Goal: Transaction & Acquisition: Purchase product/service

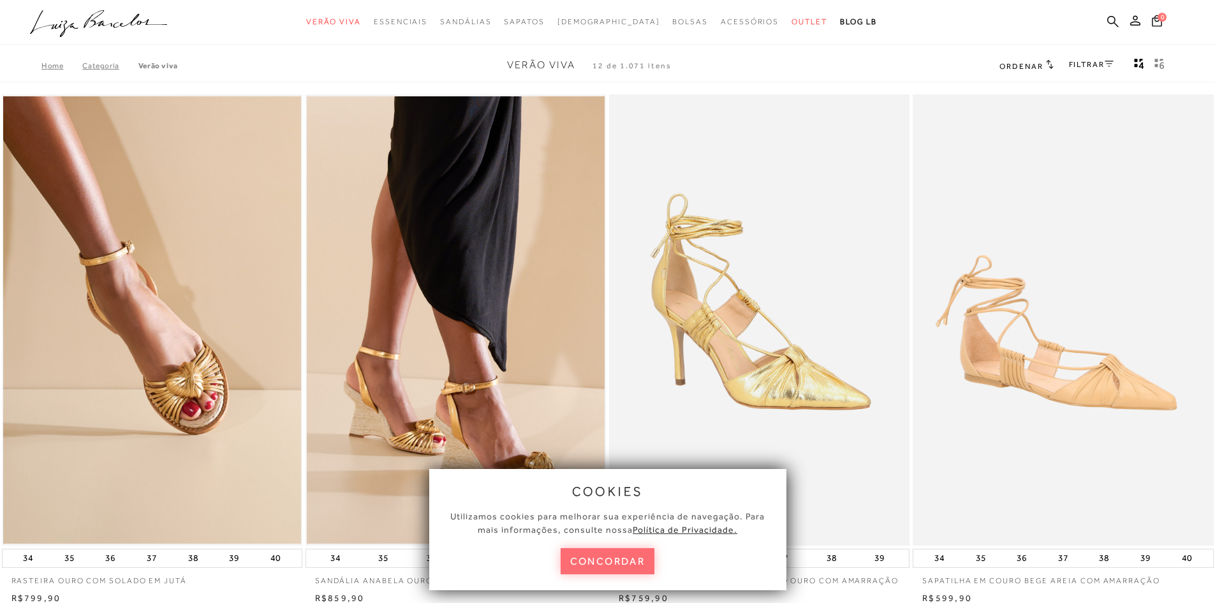
click at [597, 558] on button "concordar" at bounding box center [608, 561] width 94 height 26
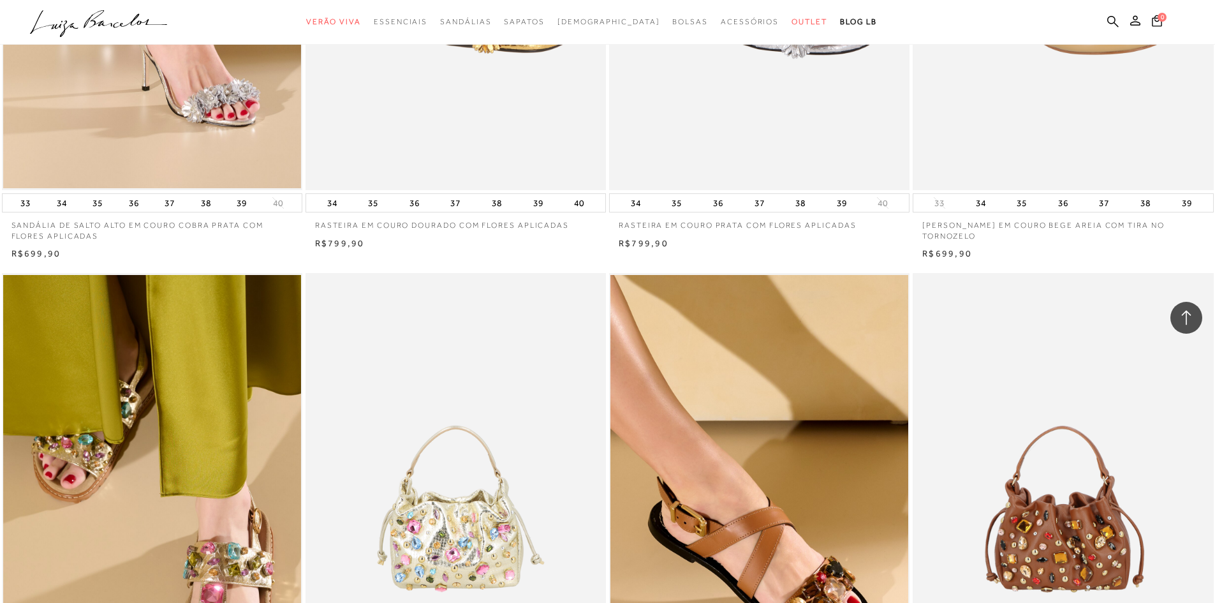
scroll to position [1148, 0]
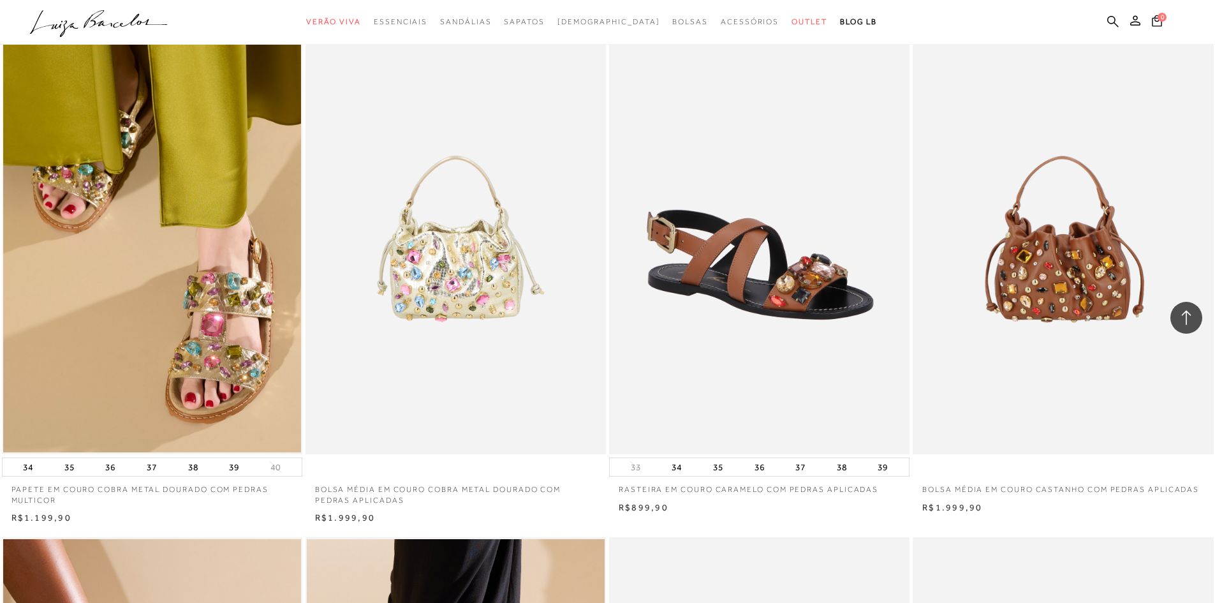
click at [597, 300] on img at bounding box center [760, 228] width 299 height 451
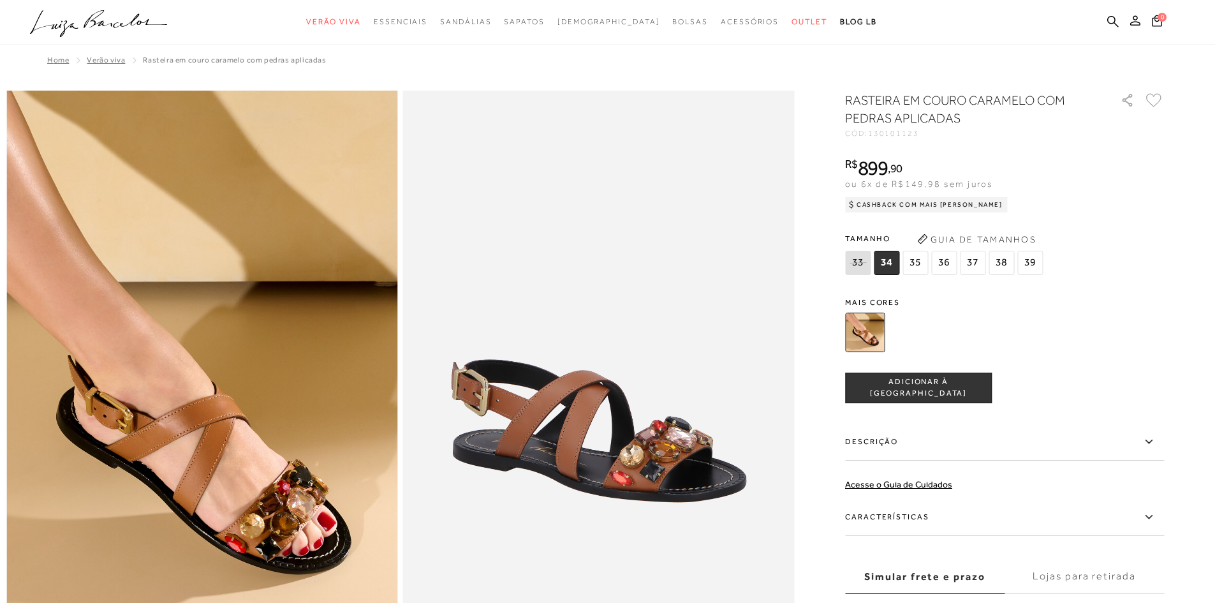
click at [597, 258] on span "38" at bounding box center [1002, 263] width 26 height 24
click at [597, 384] on span "ADICIONAR À [GEOGRAPHIC_DATA]" at bounding box center [918, 387] width 145 height 22
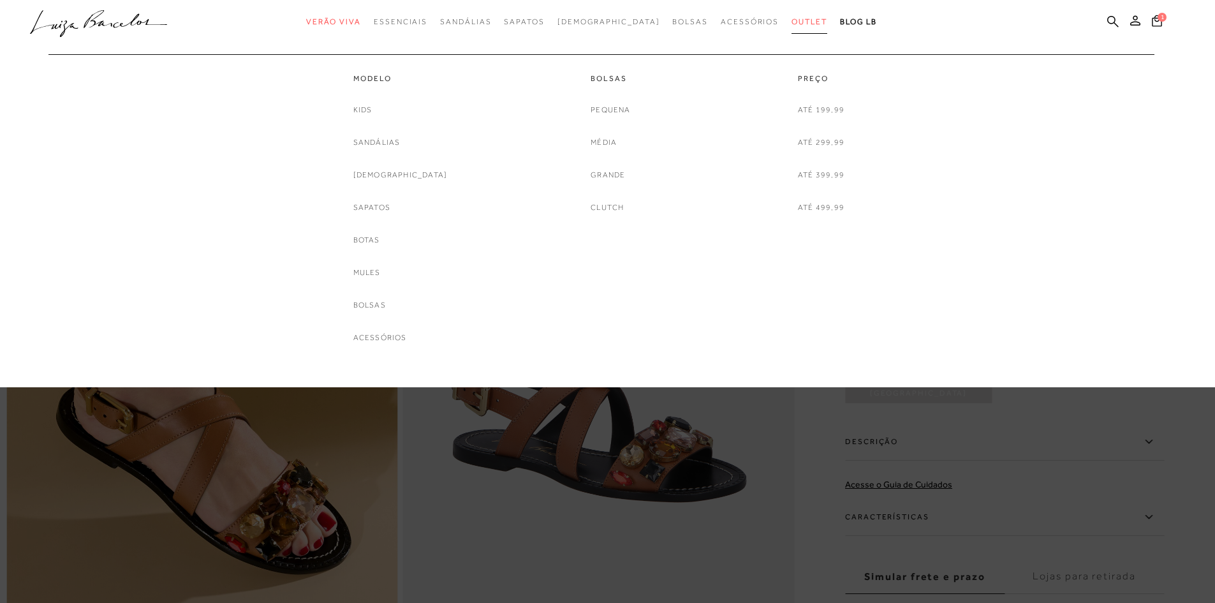
click at [597, 18] on span "Outlet" at bounding box center [810, 21] width 36 height 9
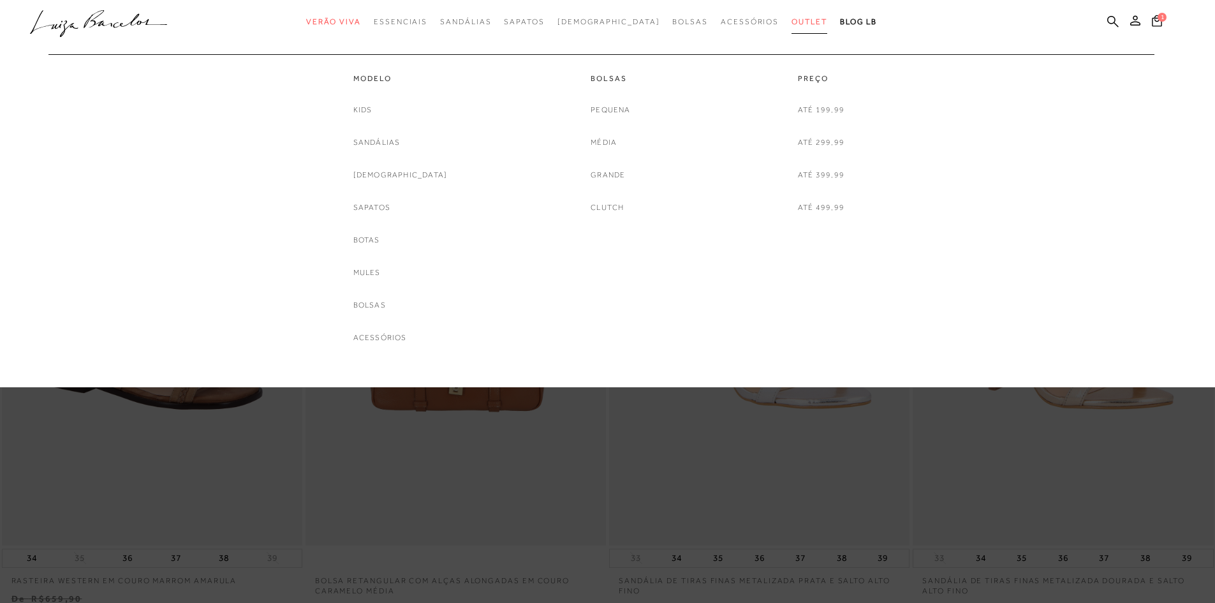
click at [597, 20] on span "Outlet" at bounding box center [810, 21] width 36 height 9
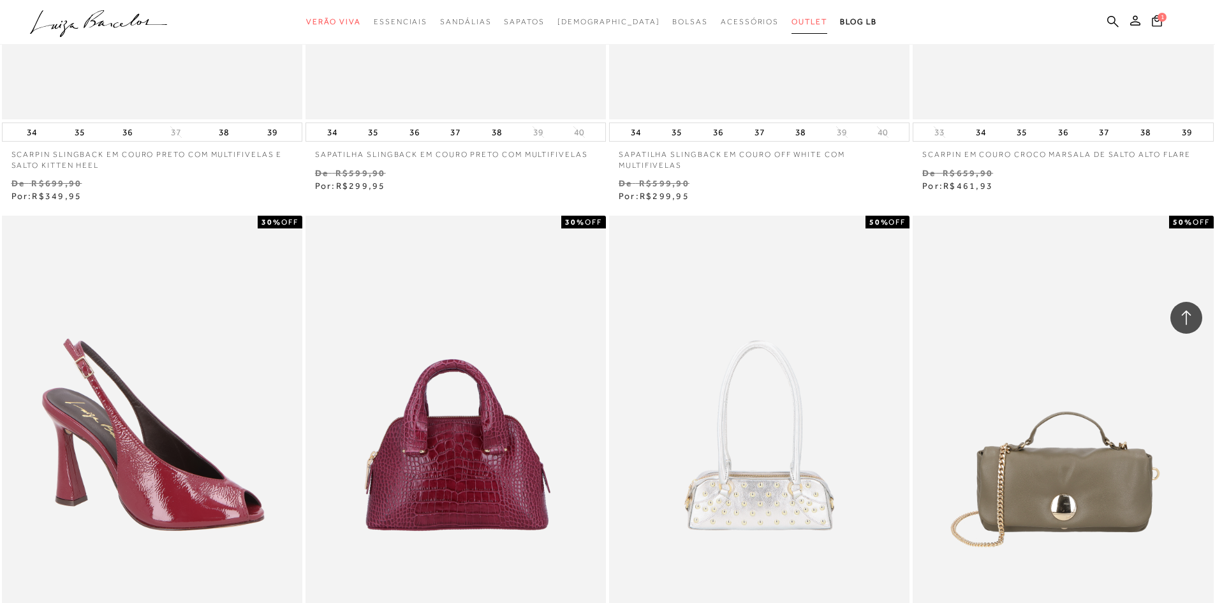
scroll to position [2998, 0]
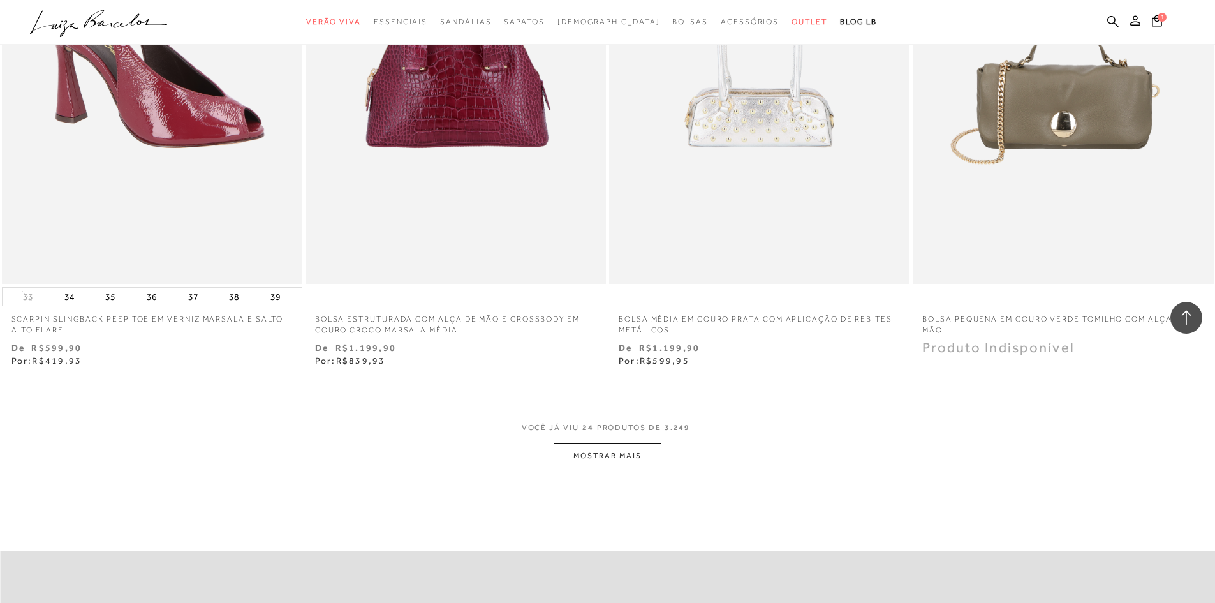
click at [597, 454] on button "MOSTRAR MAIS" at bounding box center [607, 455] width 107 height 25
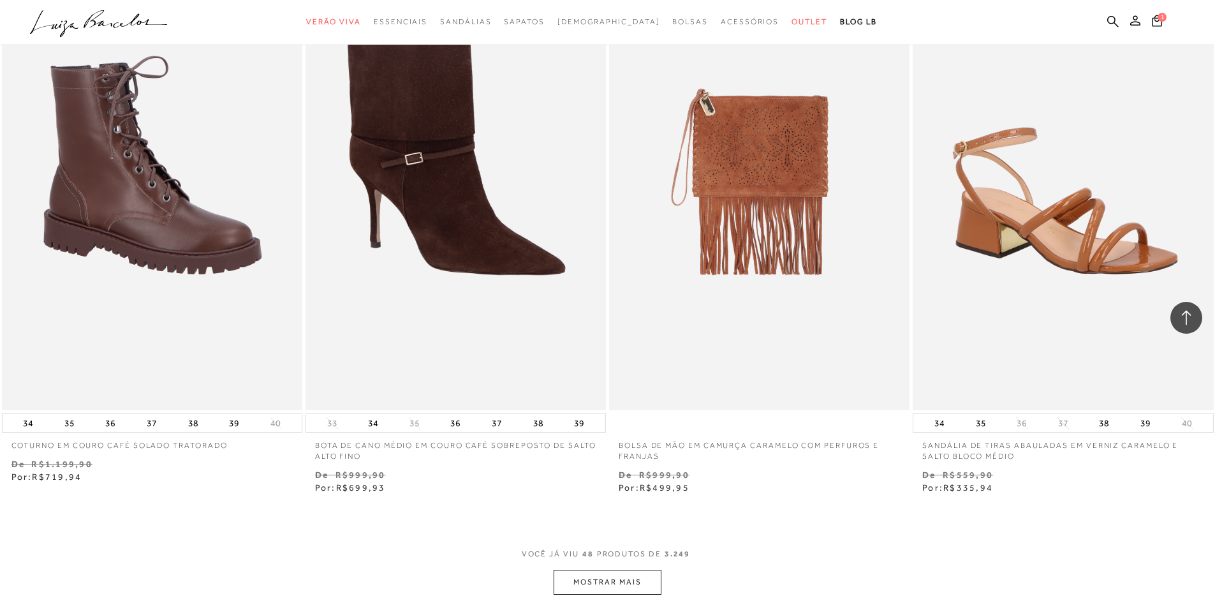
scroll to position [6188, 0]
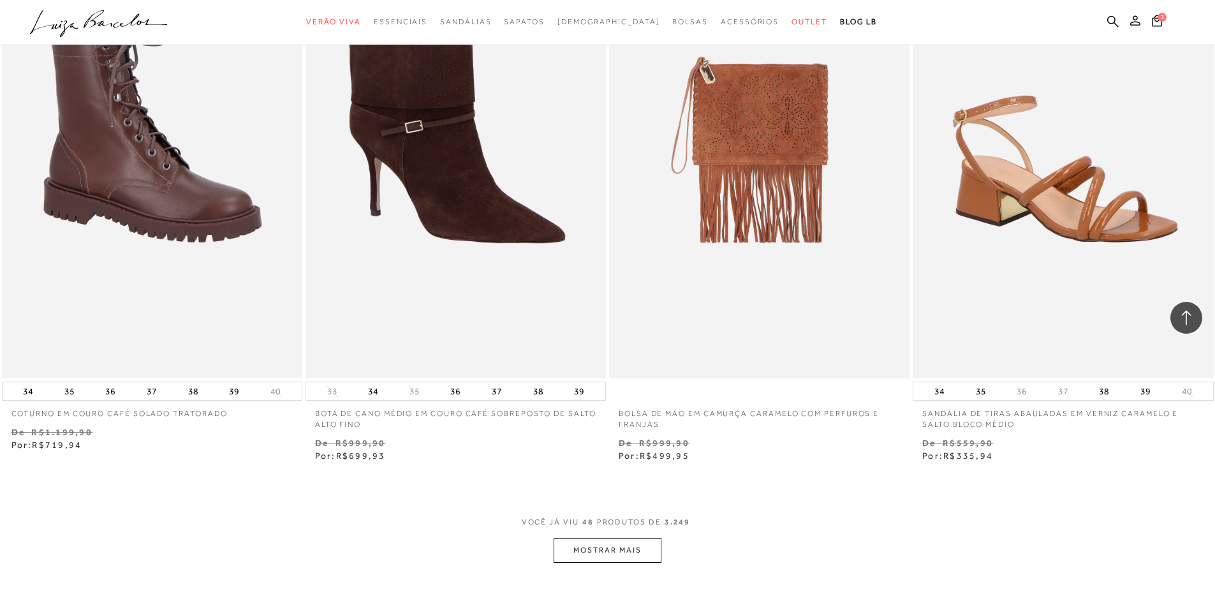
click at [597, 549] on button "MOSTRAR MAIS" at bounding box center [607, 550] width 107 height 25
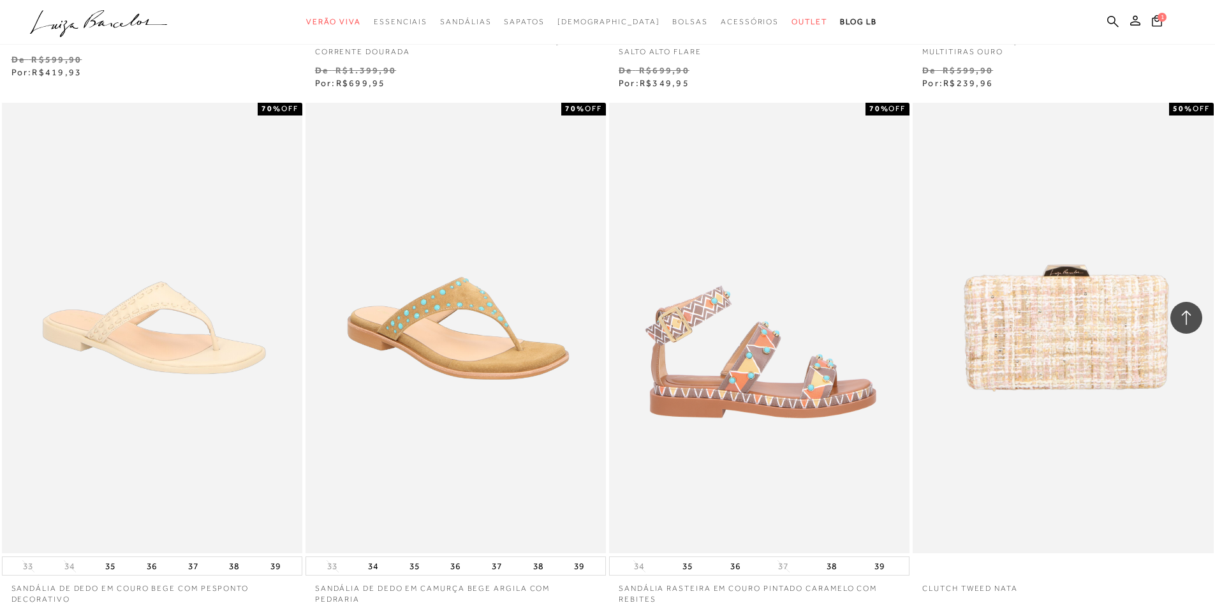
scroll to position [8166, 0]
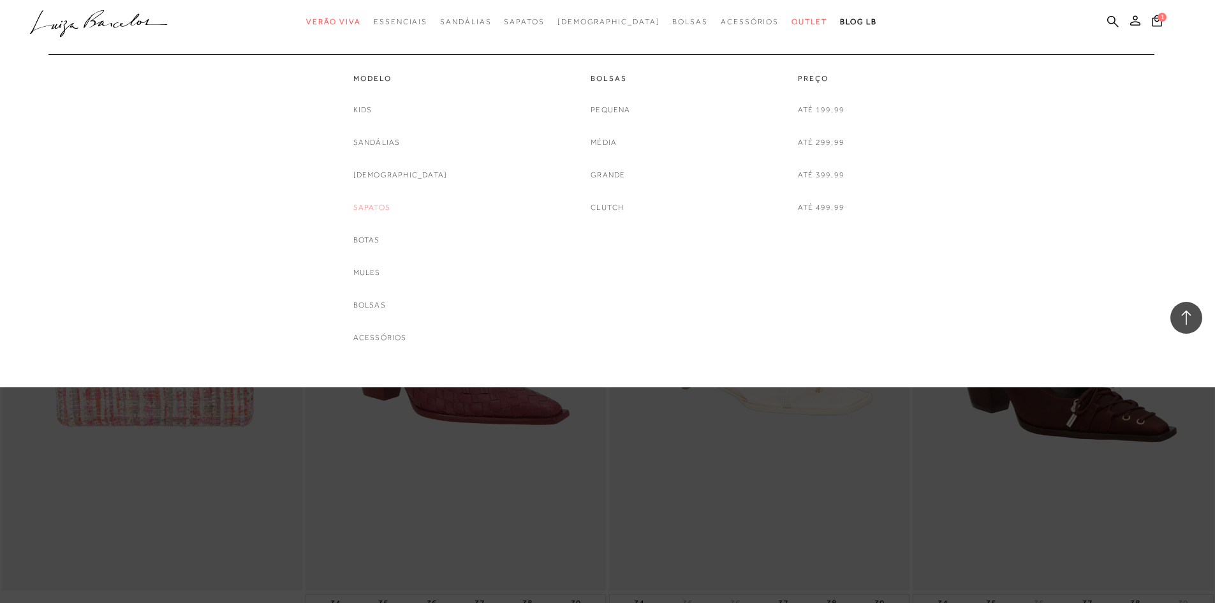
click at [387, 208] on link "Sapatos" at bounding box center [371, 207] width 37 height 13
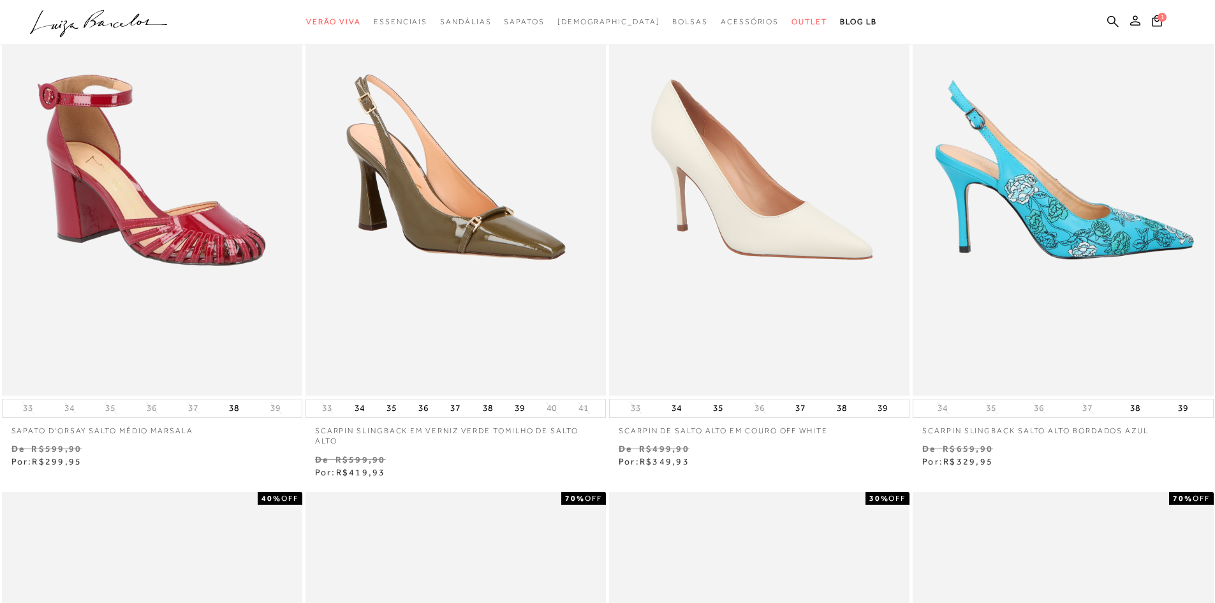
scroll to position [128, 0]
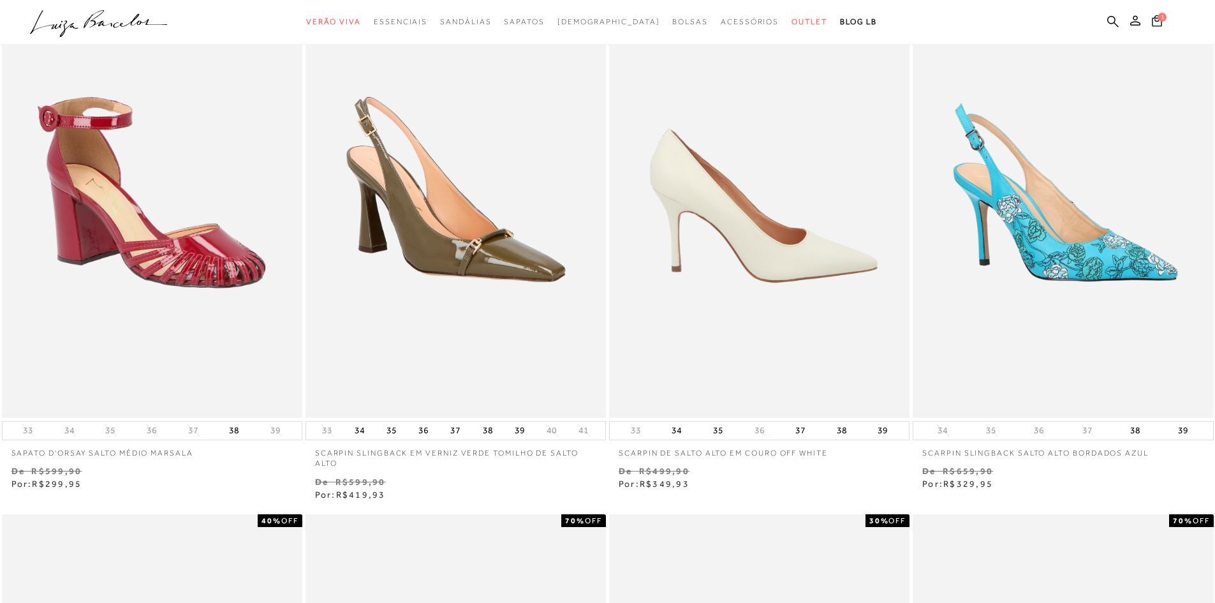
click at [597, 262] on img at bounding box center [760, 192] width 299 height 451
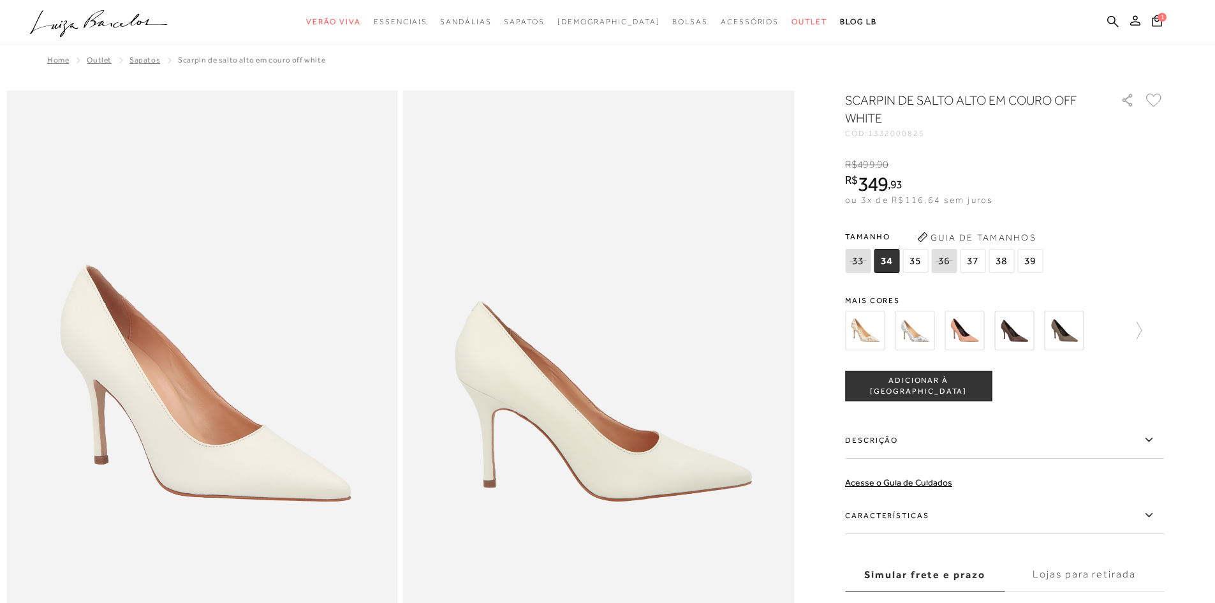
click at [597, 335] on img at bounding box center [1015, 331] width 40 height 40
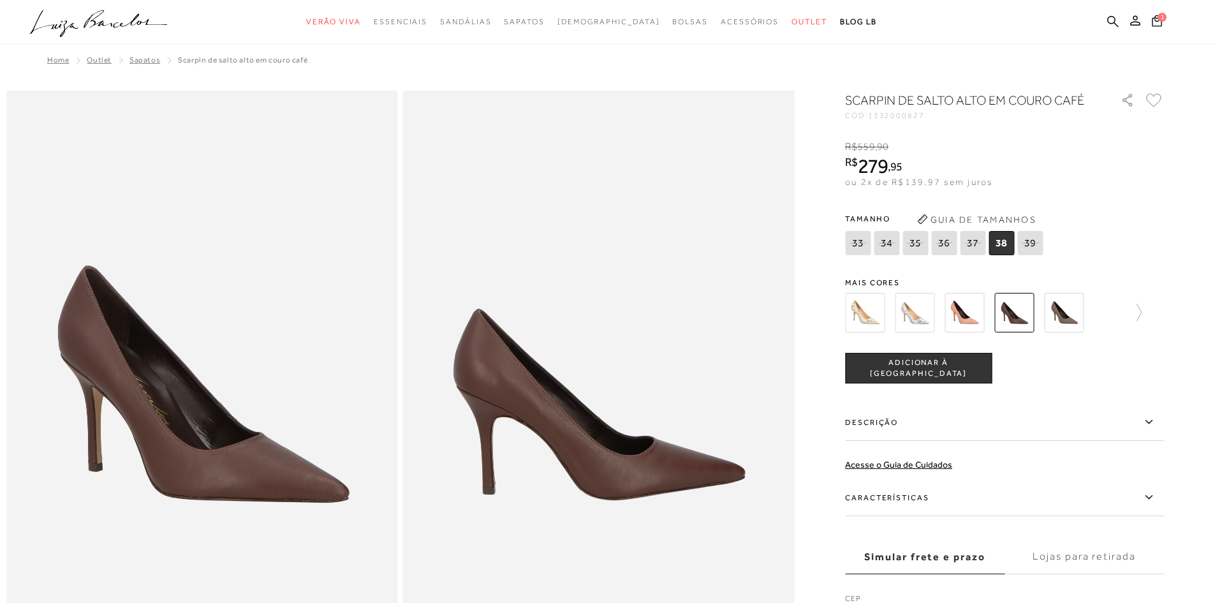
click at [597, 322] on img at bounding box center [965, 313] width 40 height 40
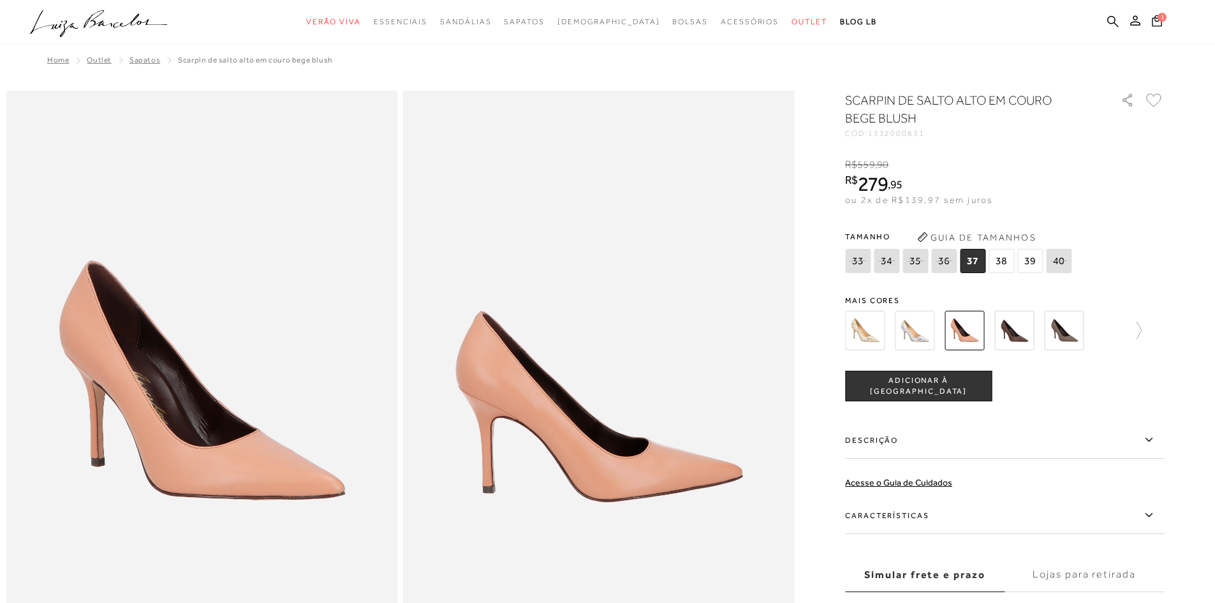
click at [597, 332] on img at bounding box center [915, 331] width 40 height 40
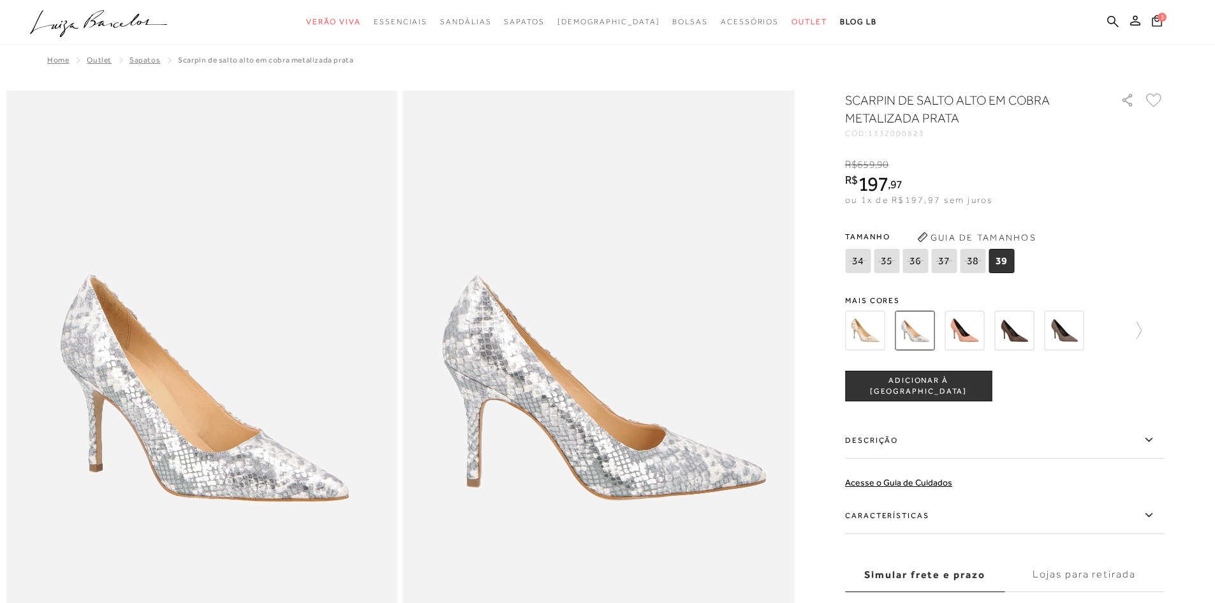
click at [597, 334] on img at bounding box center [965, 331] width 40 height 40
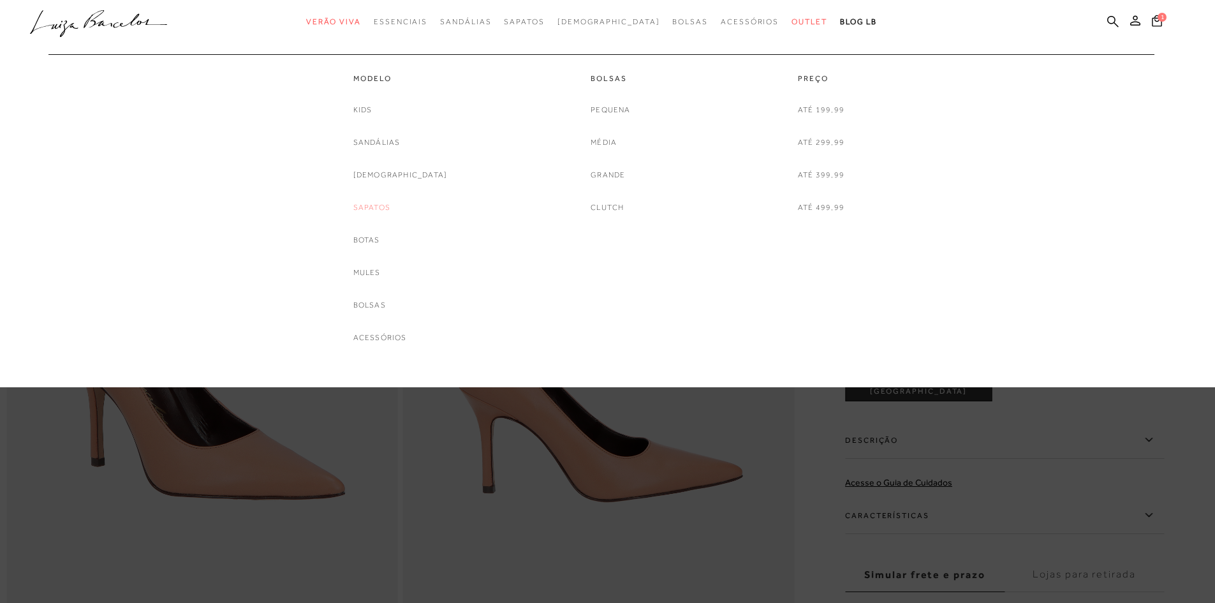
click at [389, 207] on link "Sapatos" at bounding box center [371, 207] width 37 height 13
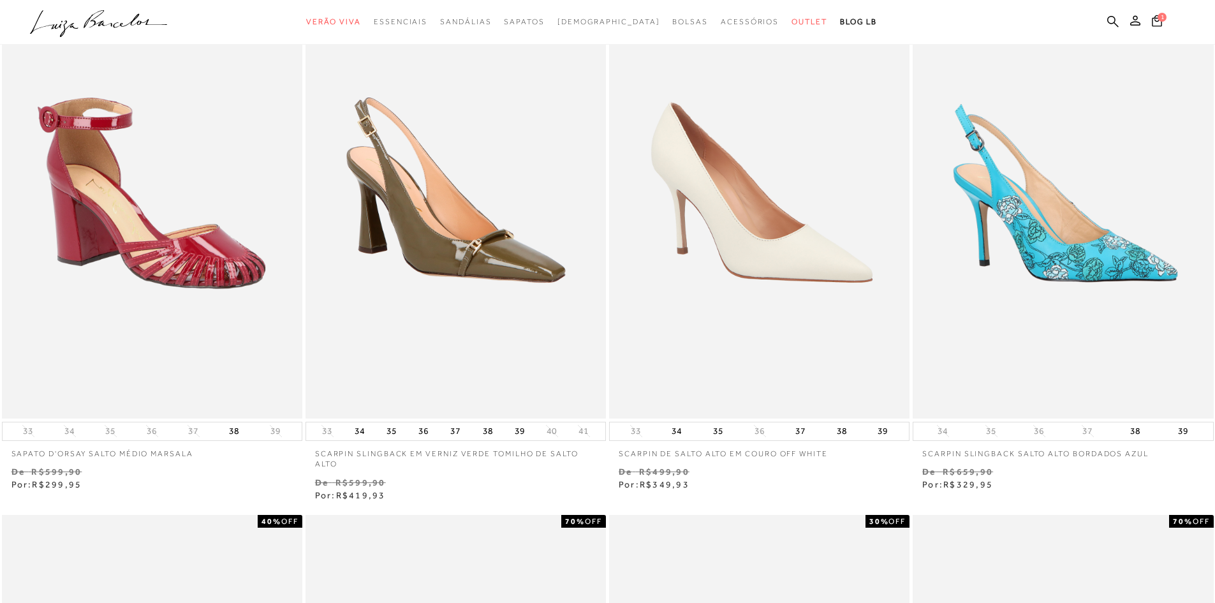
scroll to position [128, 0]
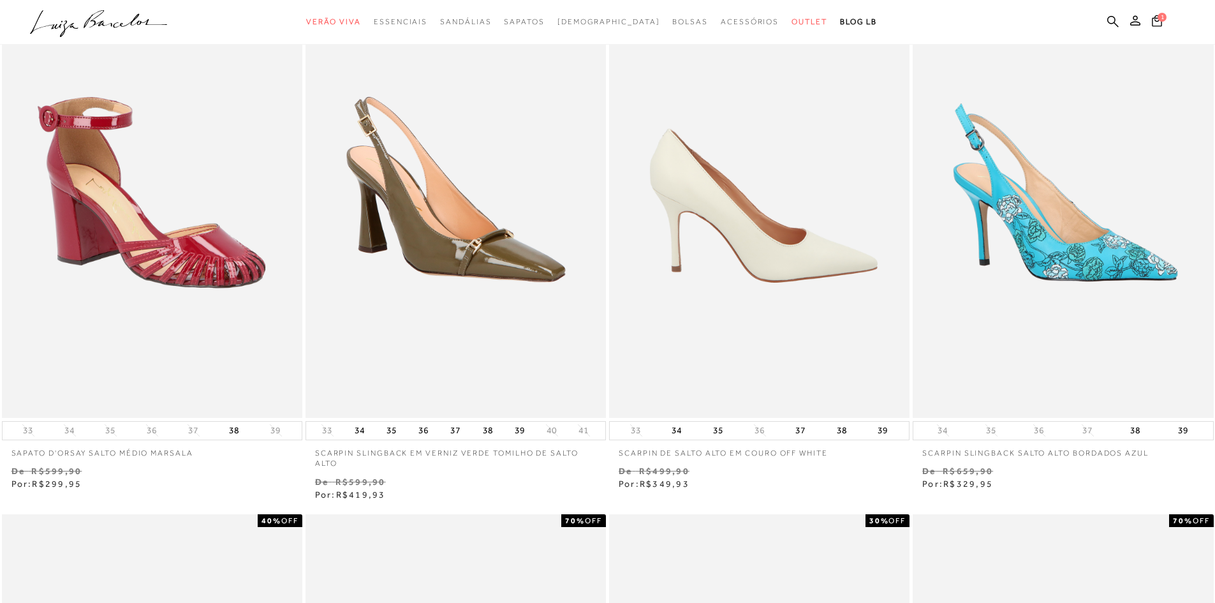
click at [597, 254] on img at bounding box center [760, 192] width 299 height 451
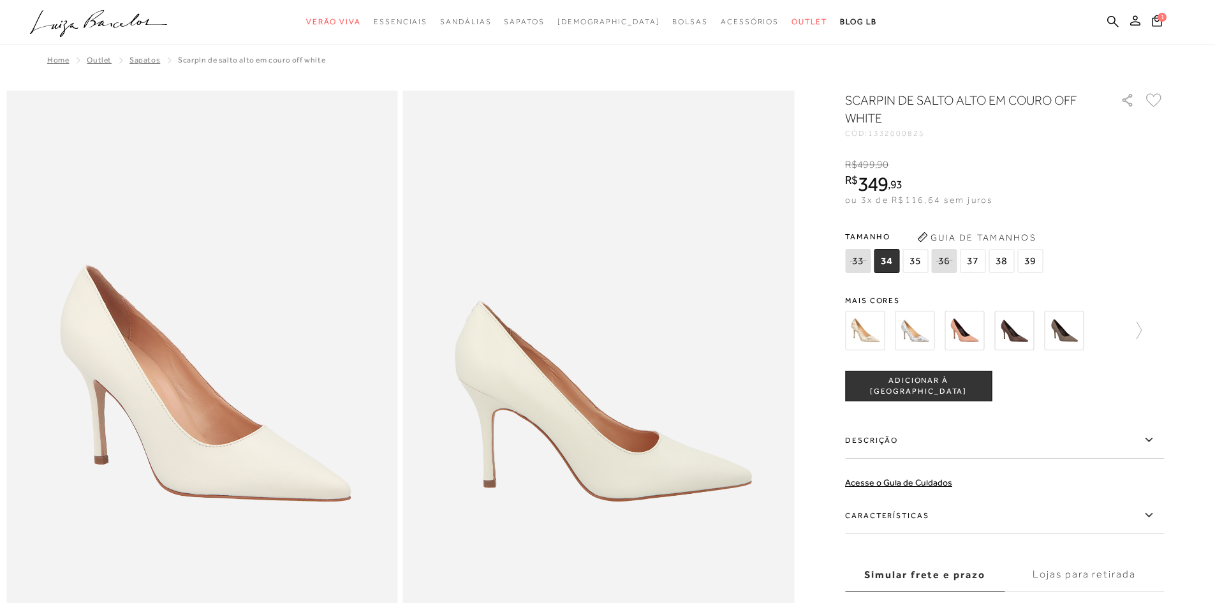
click at [597, 334] on img at bounding box center [965, 331] width 40 height 40
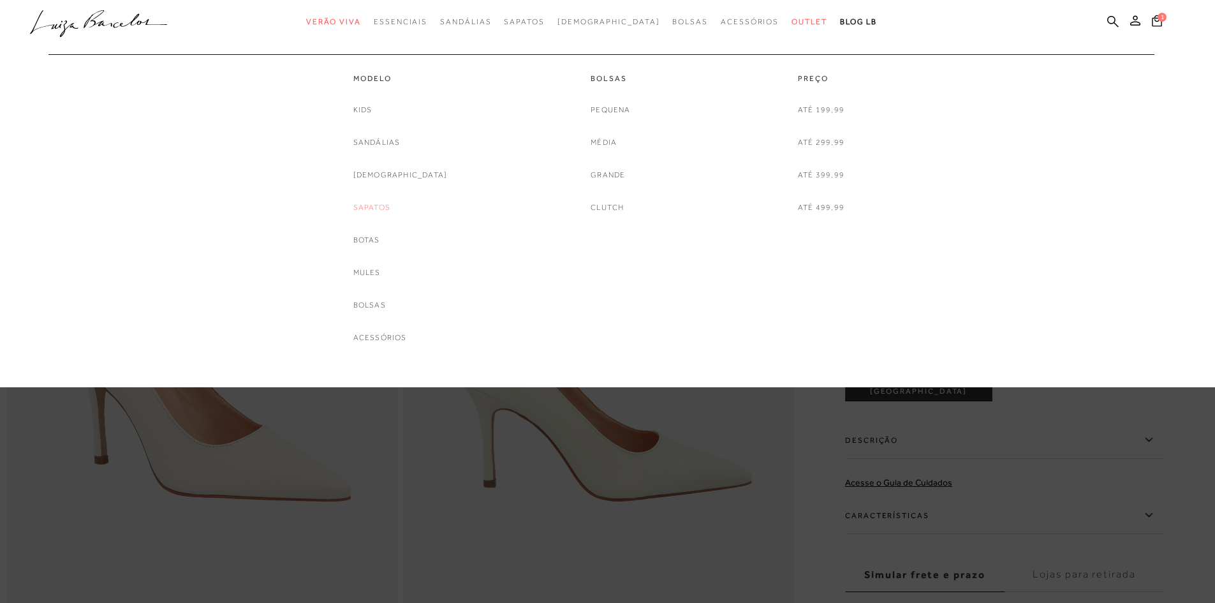
click at [387, 205] on link "Sapatos" at bounding box center [371, 207] width 37 height 13
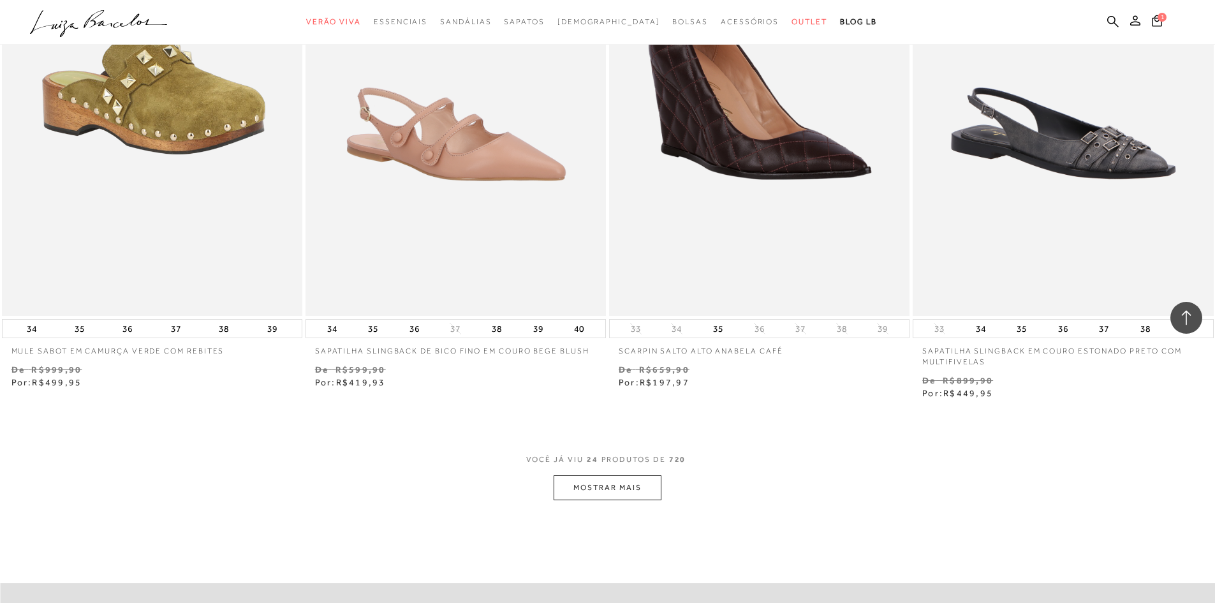
scroll to position [3126, 0]
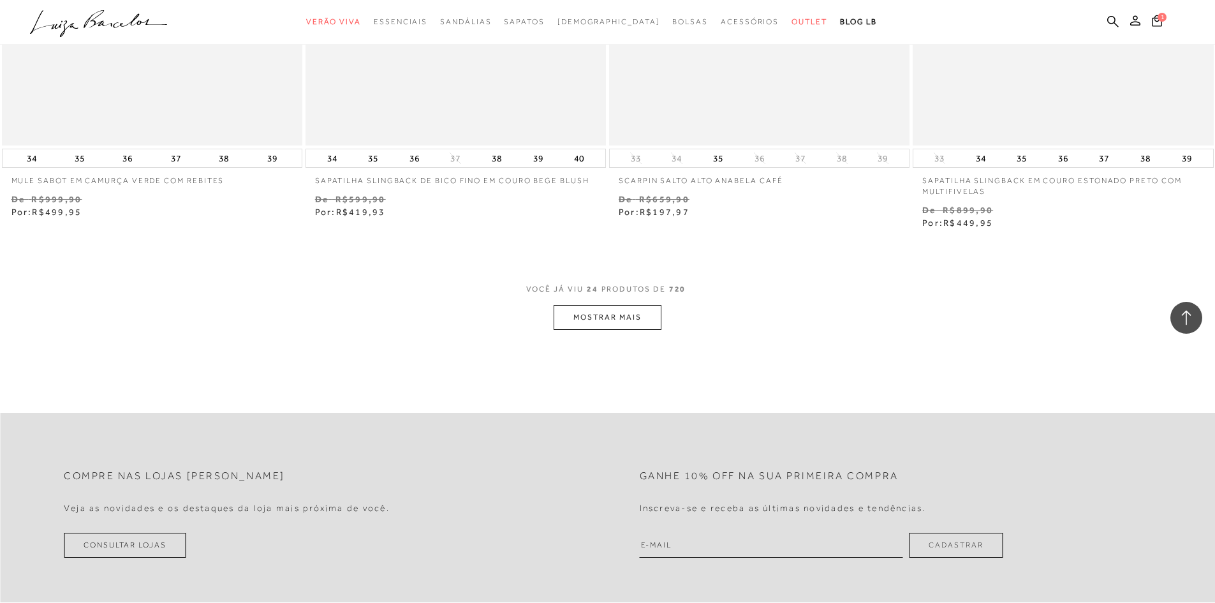
click at [597, 315] on button "MOSTRAR MAIS" at bounding box center [607, 317] width 107 height 25
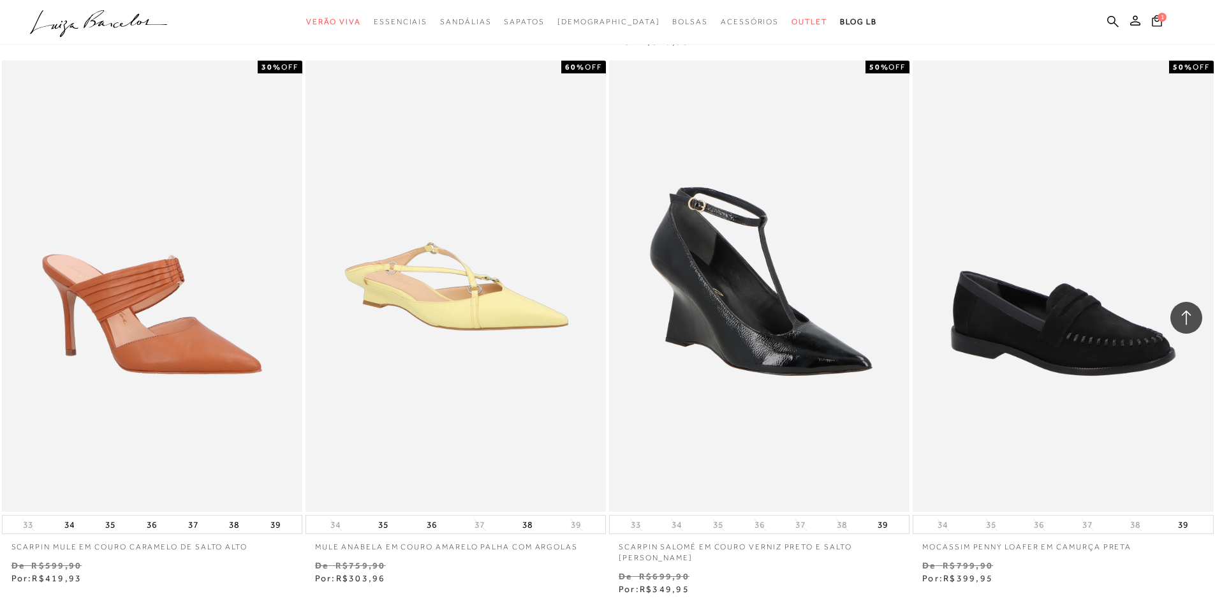
scroll to position [4466, 0]
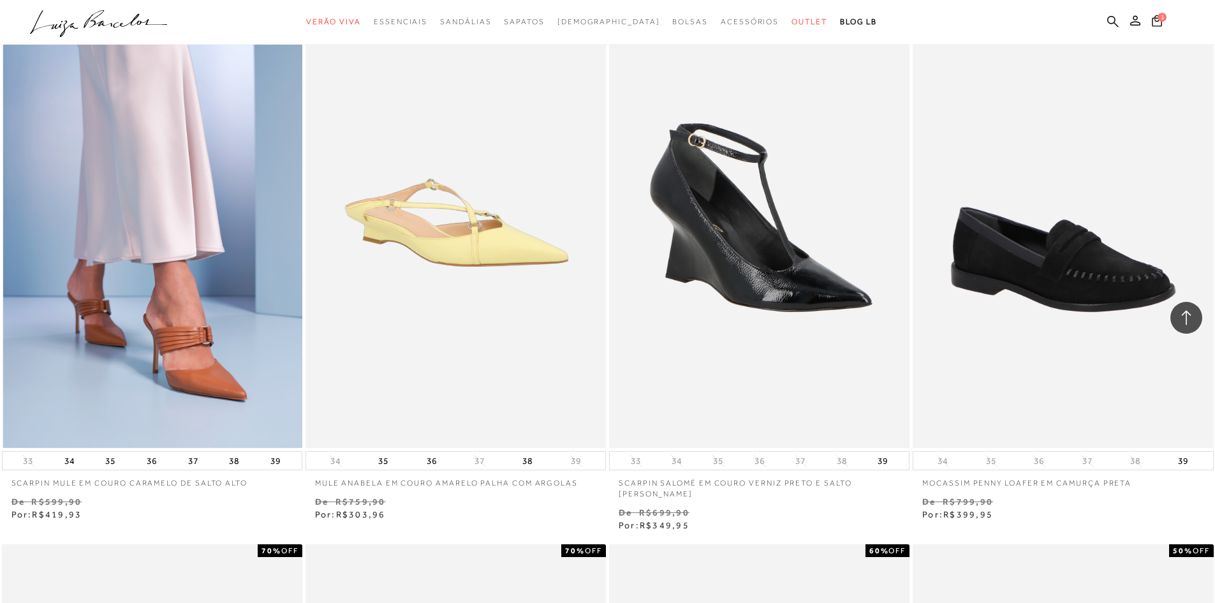
click at [193, 371] on img at bounding box center [152, 222] width 299 height 451
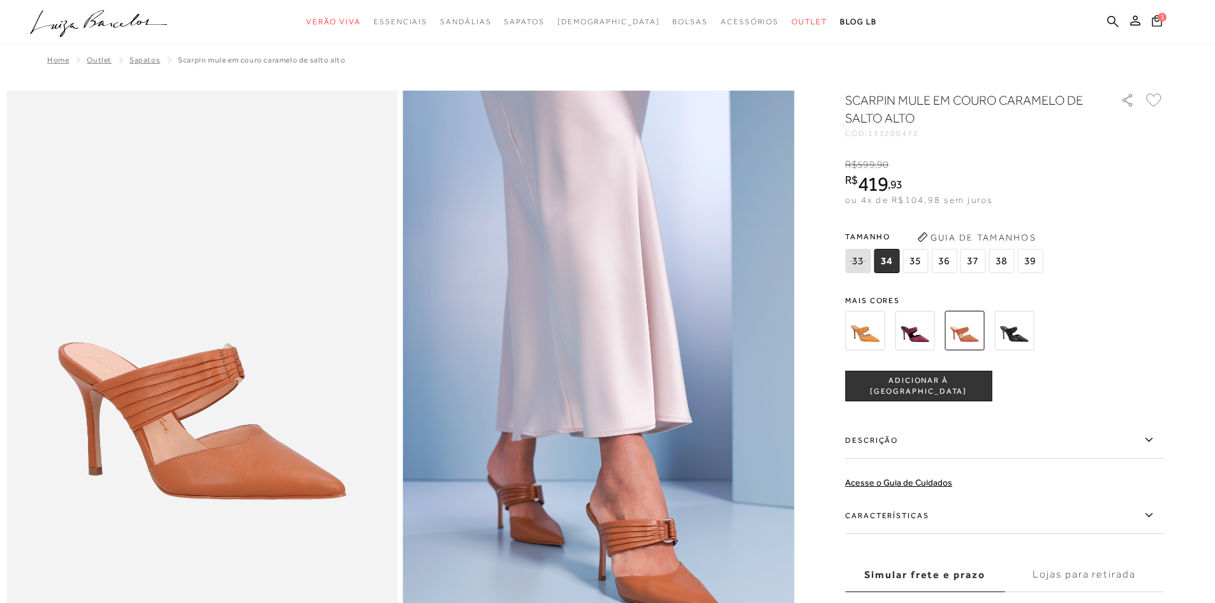
click at [597, 335] on img at bounding box center [965, 331] width 40 height 40
click at [597, 331] on img at bounding box center [965, 331] width 40 height 40
click at [597, 334] on img at bounding box center [1015, 331] width 40 height 40
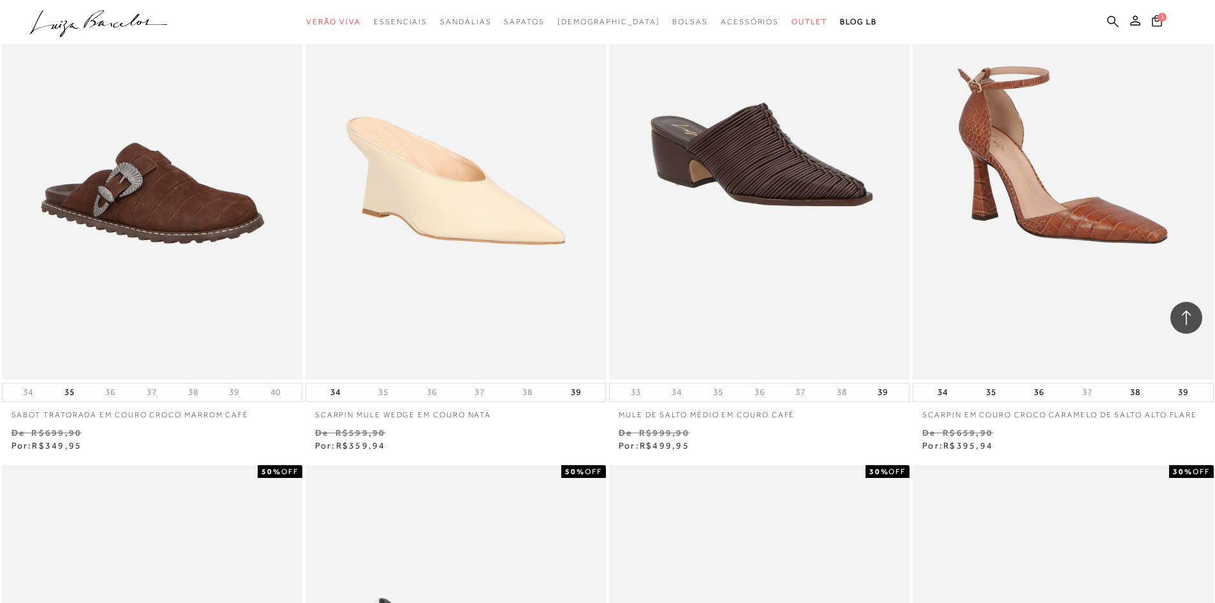
scroll to position [1021, 0]
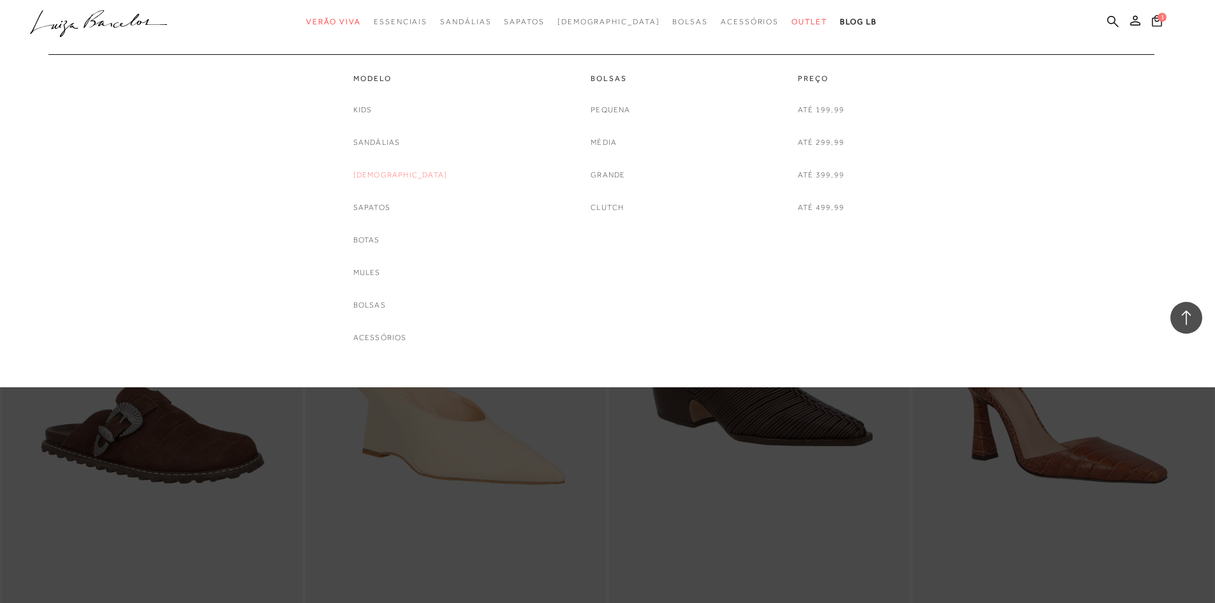
click at [402, 175] on link "[DEMOGRAPHIC_DATA]" at bounding box center [400, 174] width 94 height 13
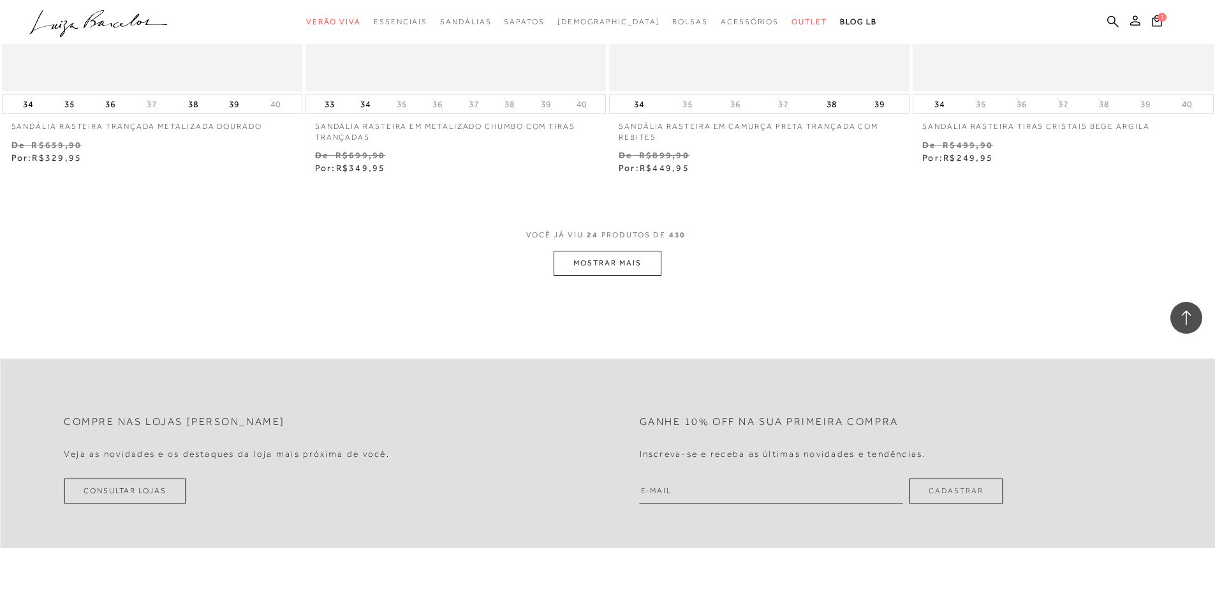
scroll to position [3254, 0]
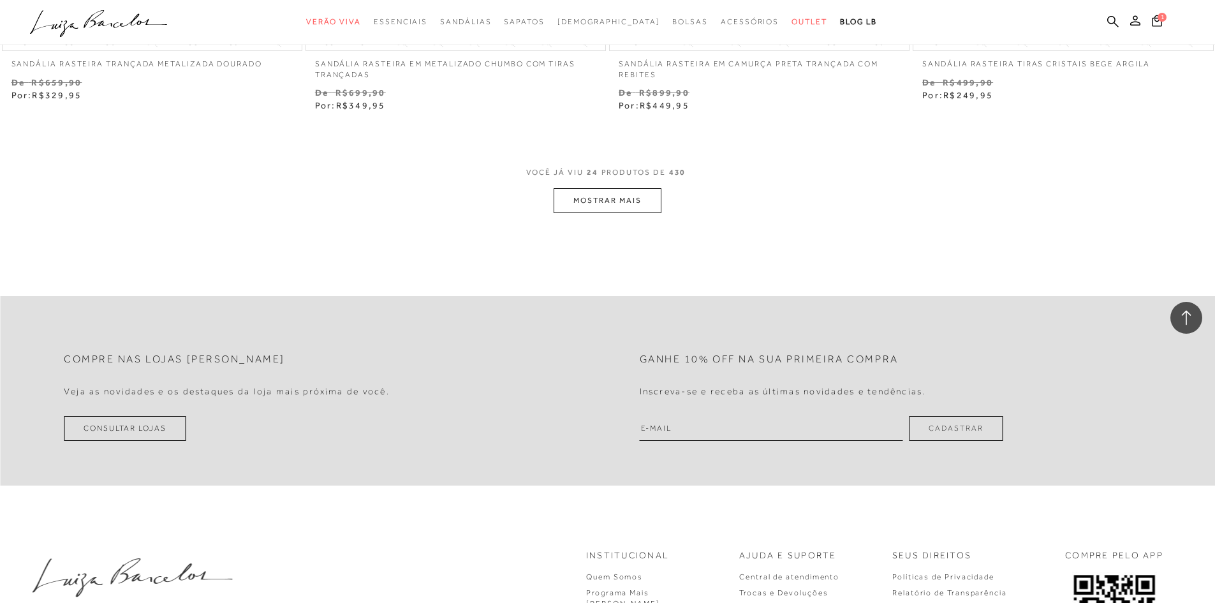
click at [591, 191] on button "MOSTRAR MAIS" at bounding box center [607, 200] width 107 height 25
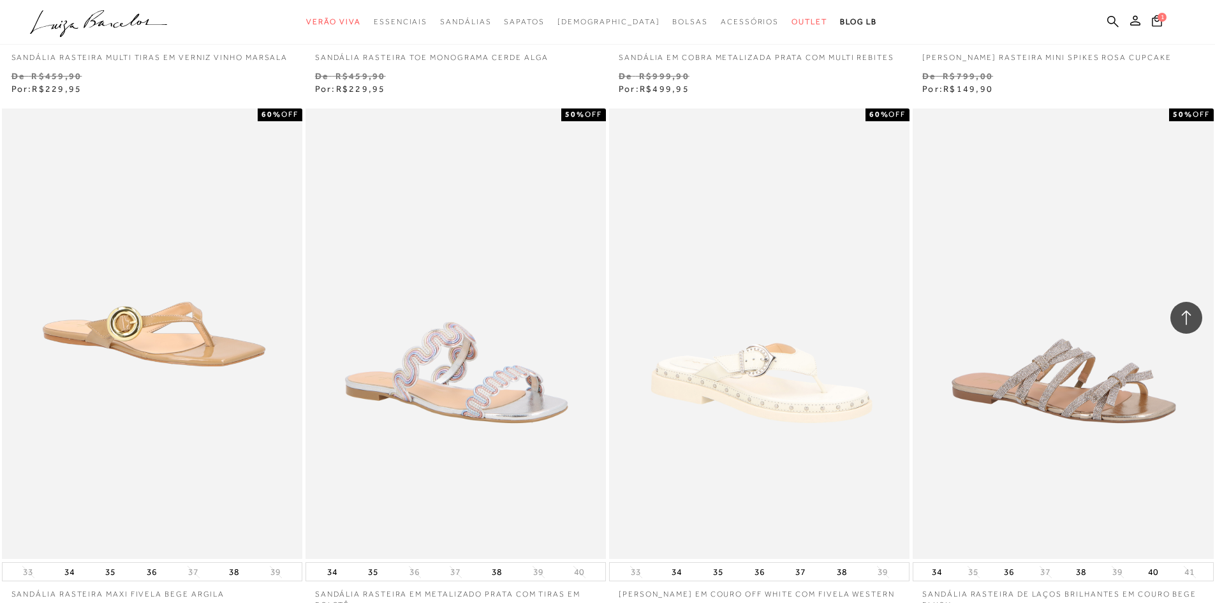
scroll to position [6380, 0]
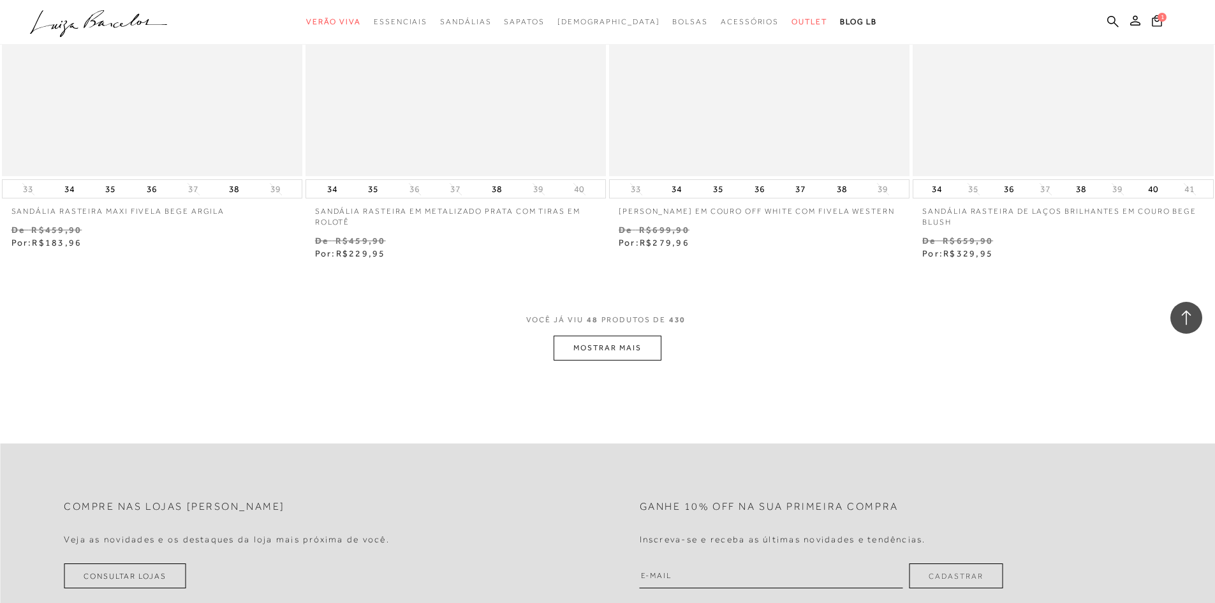
click at [595, 336] on button "MOSTRAR MAIS" at bounding box center [607, 348] width 107 height 25
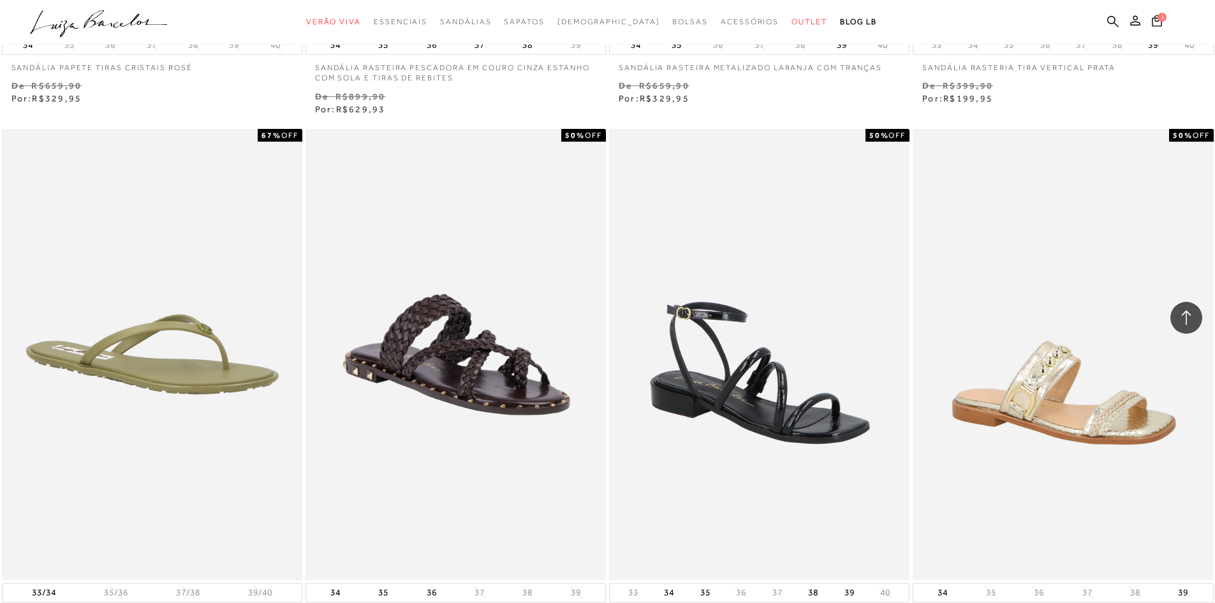
scroll to position [7145, 0]
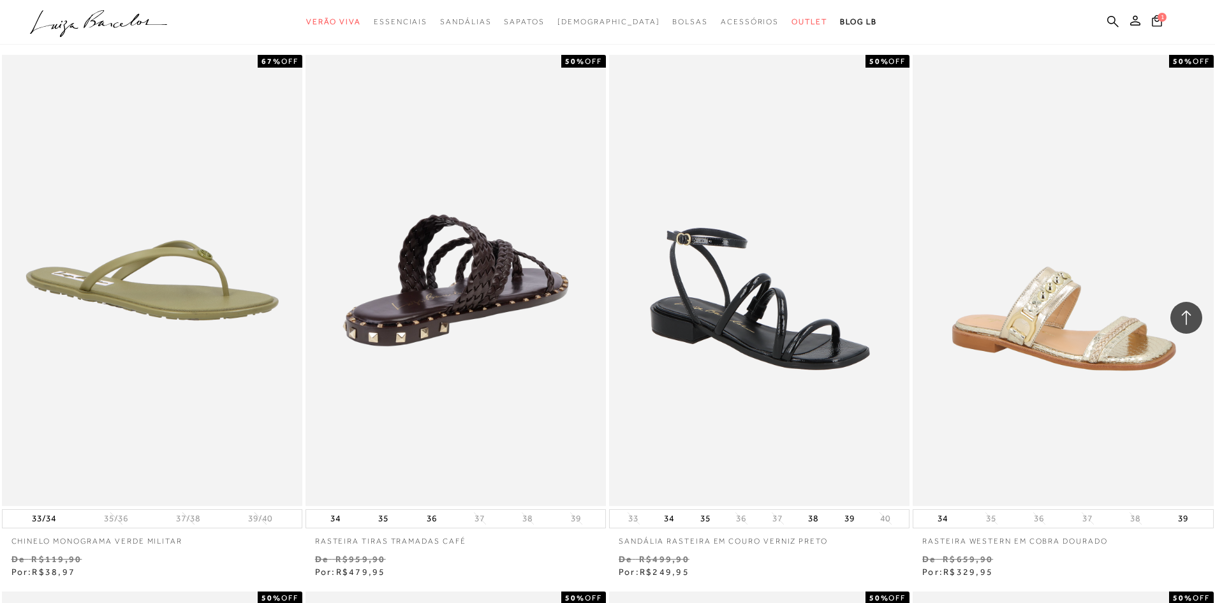
click at [459, 265] on img at bounding box center [456, 280] width 299 height 451
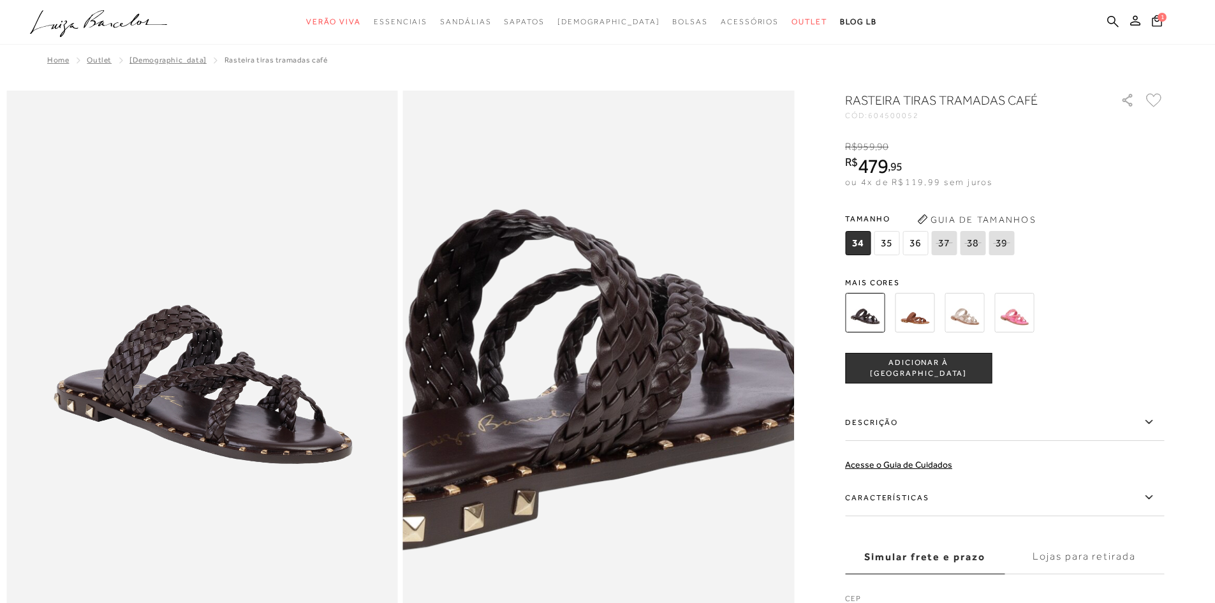
click at [597, 391] on img at bounding box center [557, 381] width 783 height 1174
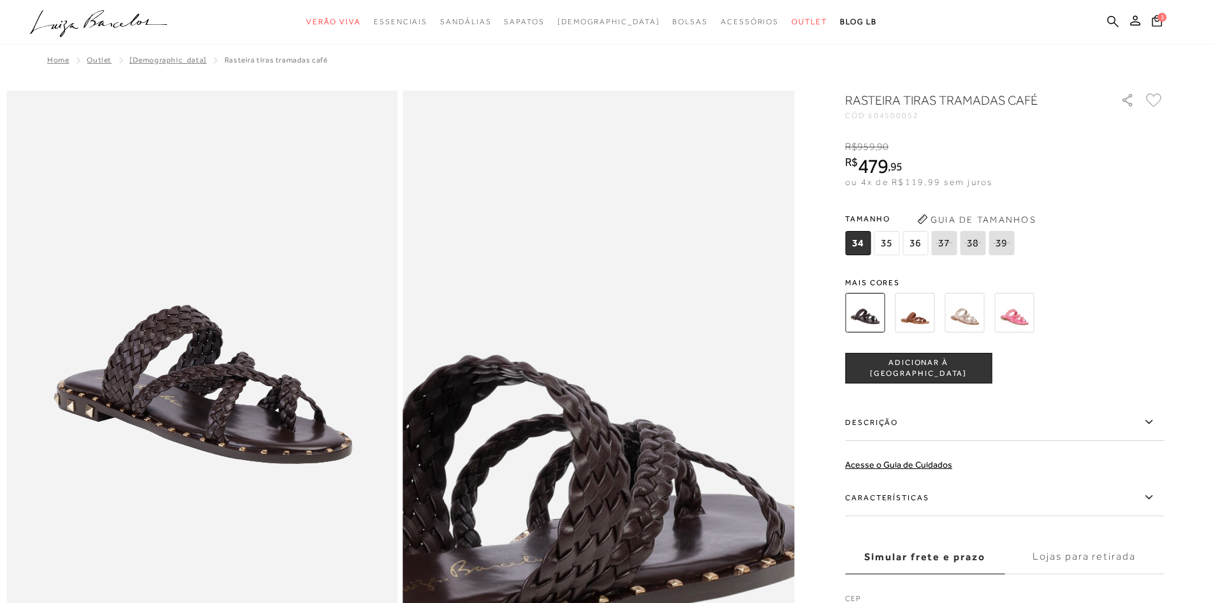
click at [597, 244] on img at bounding box center [529, 526] width 783 height 1174
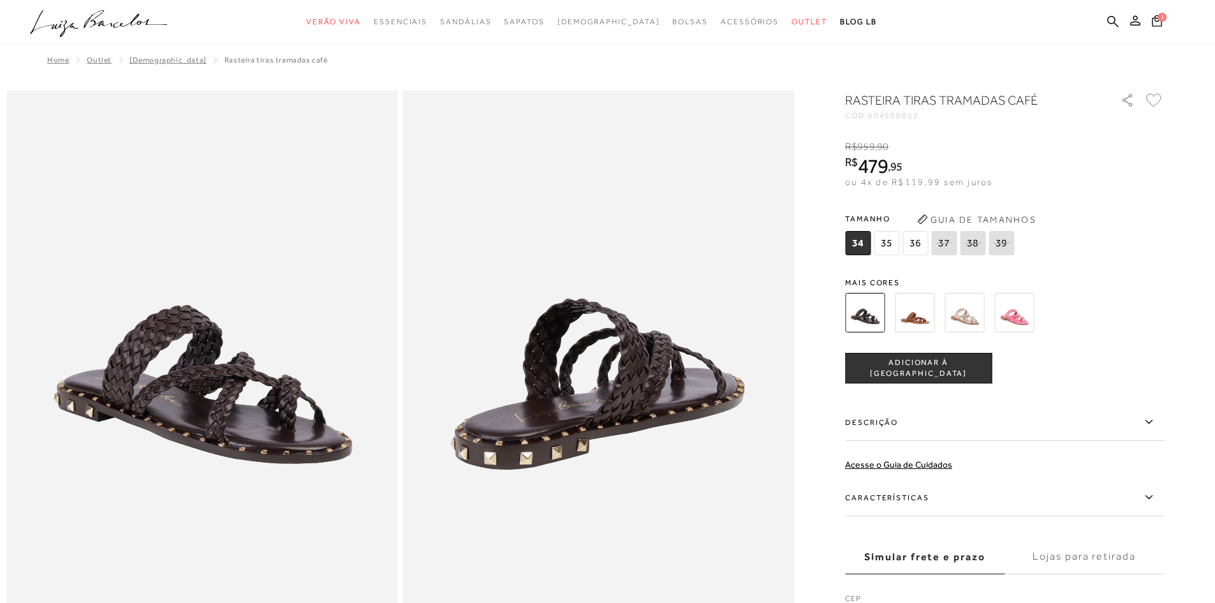
click at [597, 316] on img at bounding box center [915, 313] width 40 height 40
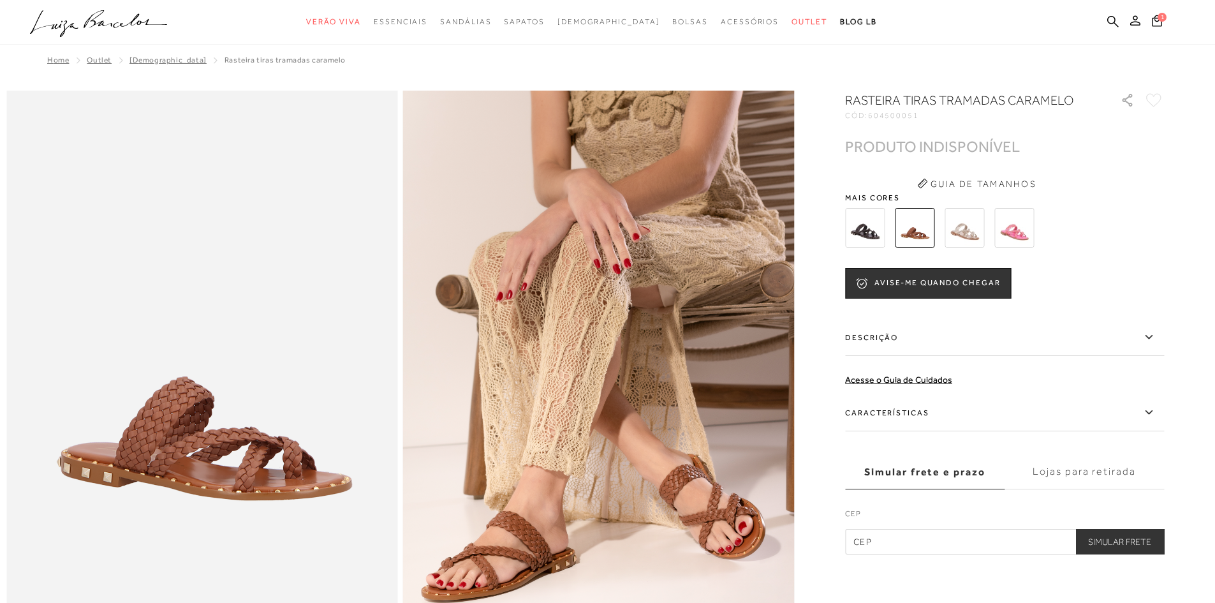
click at [597, 232] on img at bounding box center [915, 228] width 40 height 40
click at [597, 232] on img at bounding box center [965, 228] width 40 height 40
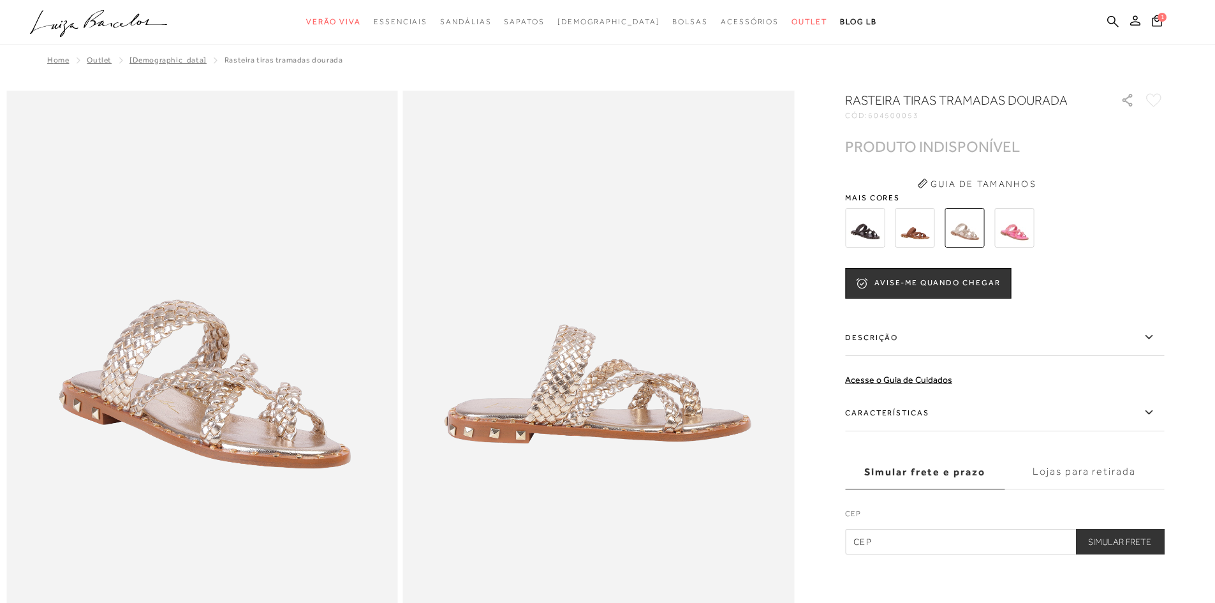
click at [597, 231] on img at bounding box center [1015, 228] width 40 height 40
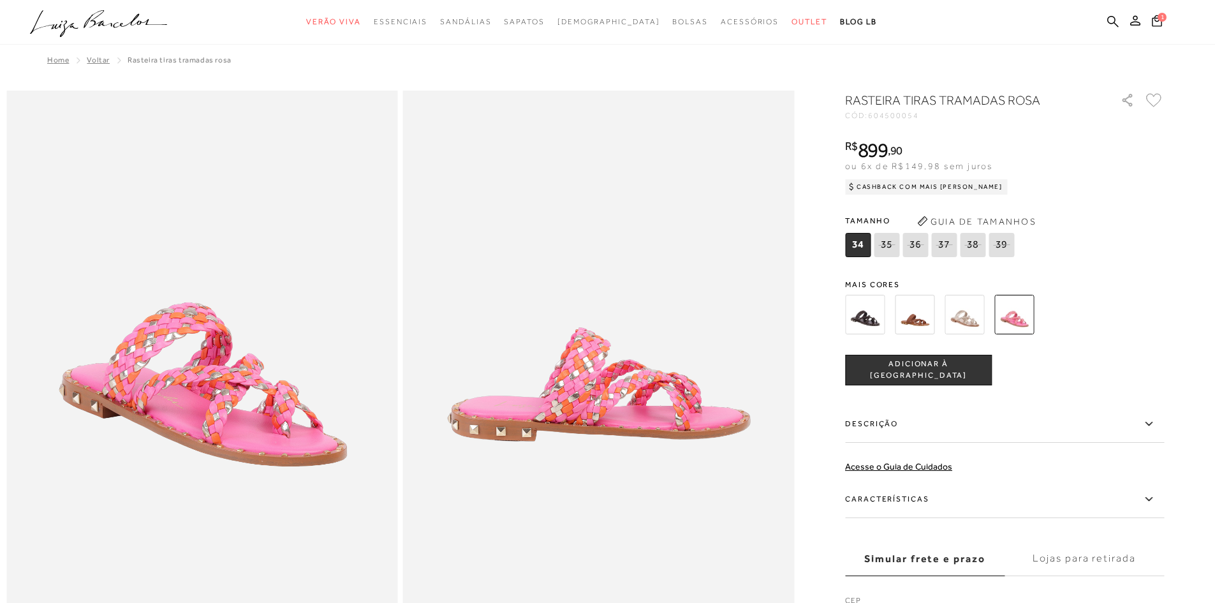
click at [597, 322] on img at bounding box center [865, 315] width 40 height 40
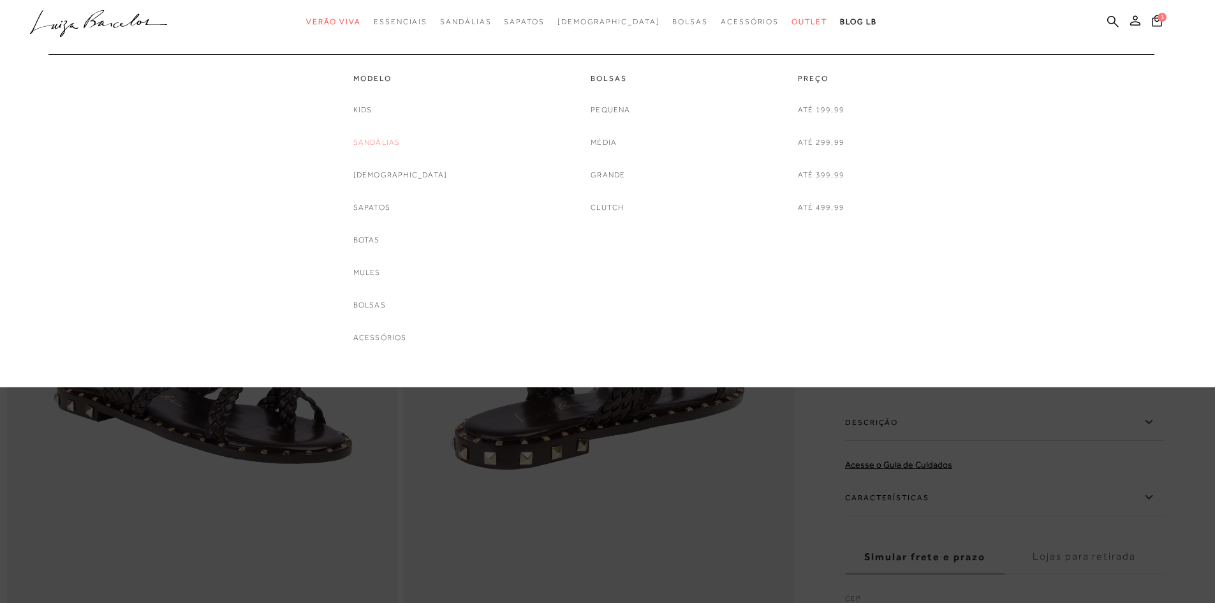
click at [401, 137] on link "Sandálias" at bounding box center [376, 142] width 47 height 13
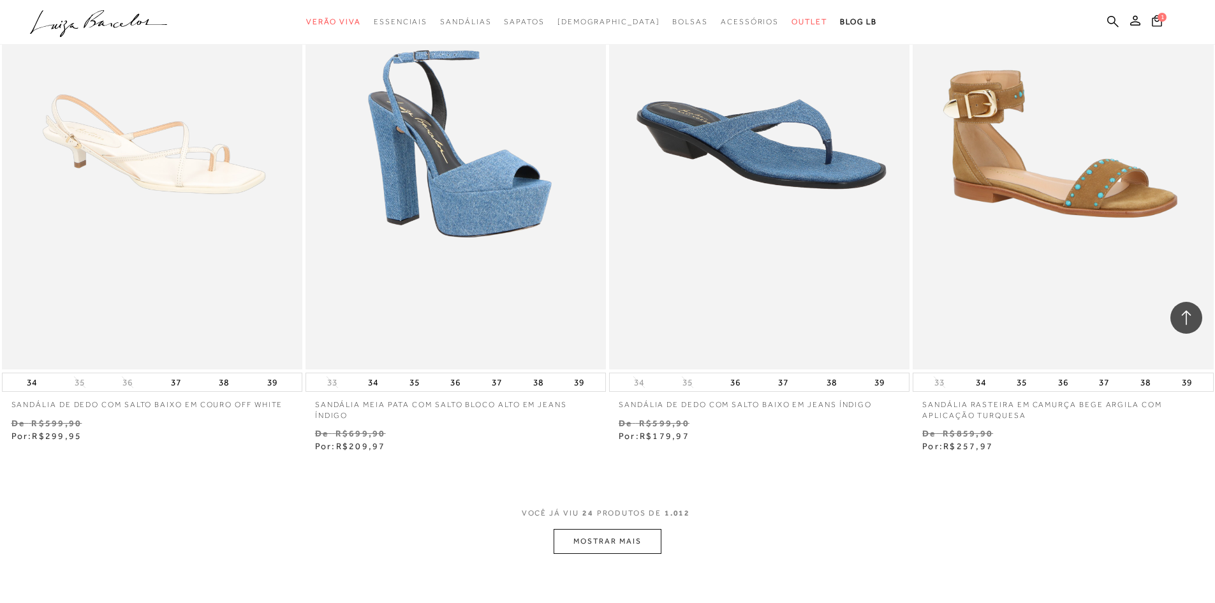
scroll to position [2935, 0]
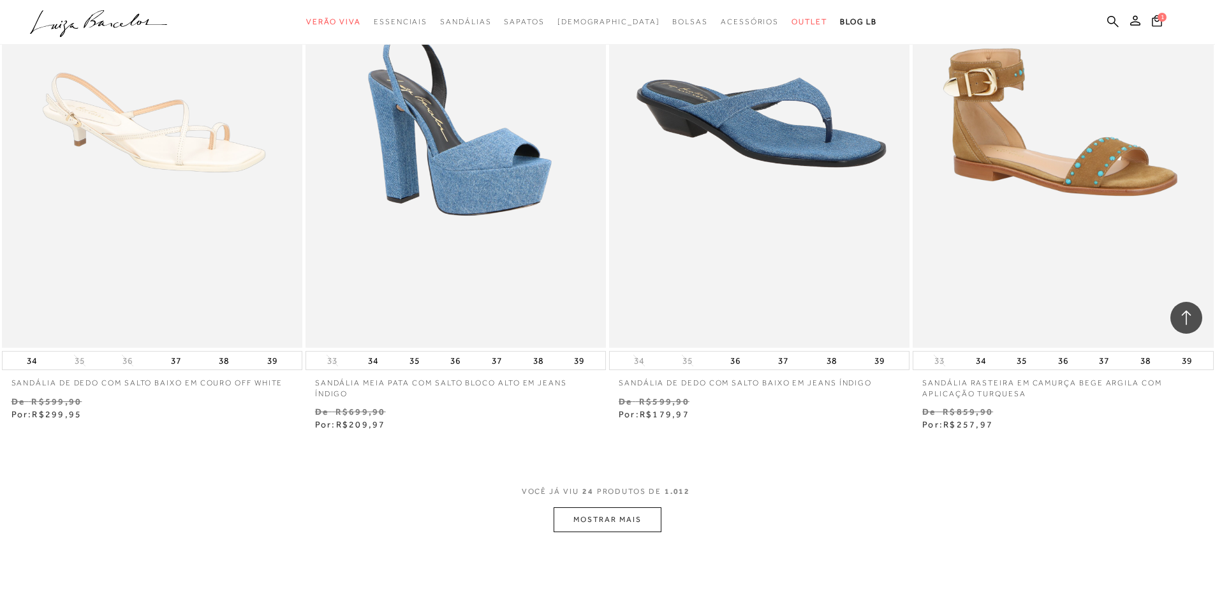
click at [597, 519] on button "MOSTRAR MAIS" at bounding box center [607, 519] width 107 height 25
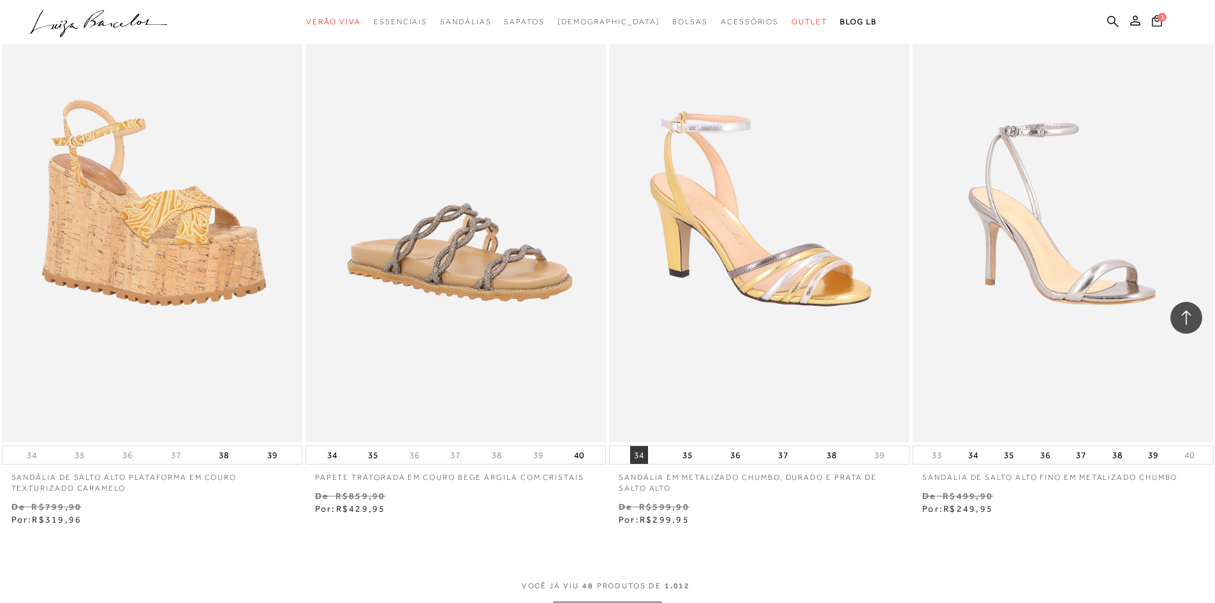
scroll to position [6188, 0]
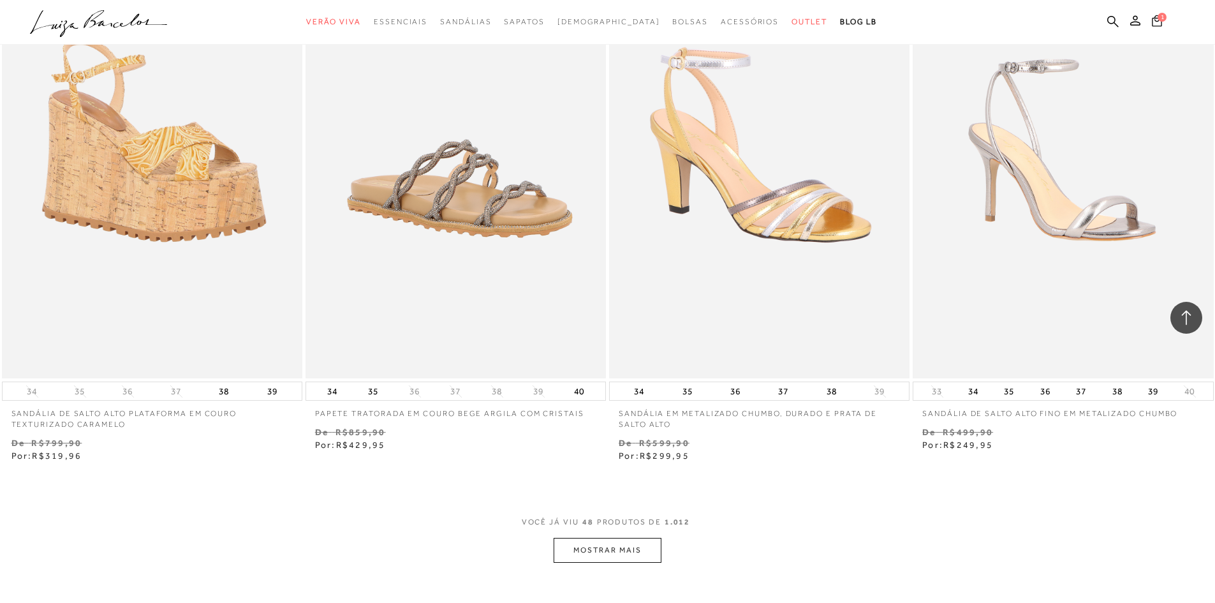
click at [597, 15] on span "1" at bounding box center [1162, 17] width 9 height 9
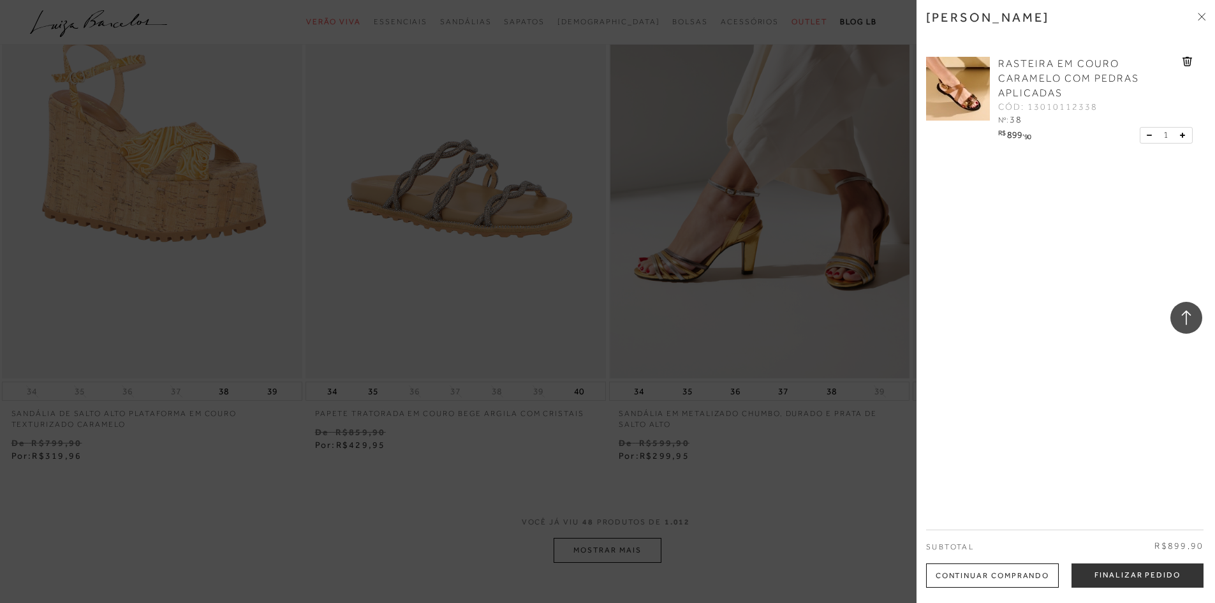
drag, startPoint x: 745, startPoint y: 304, endPoint x: 744, endPoint y: 297, distance: 7.1
click at [597, 301] on div at bounding box center [607, 301] width 1215 height 603
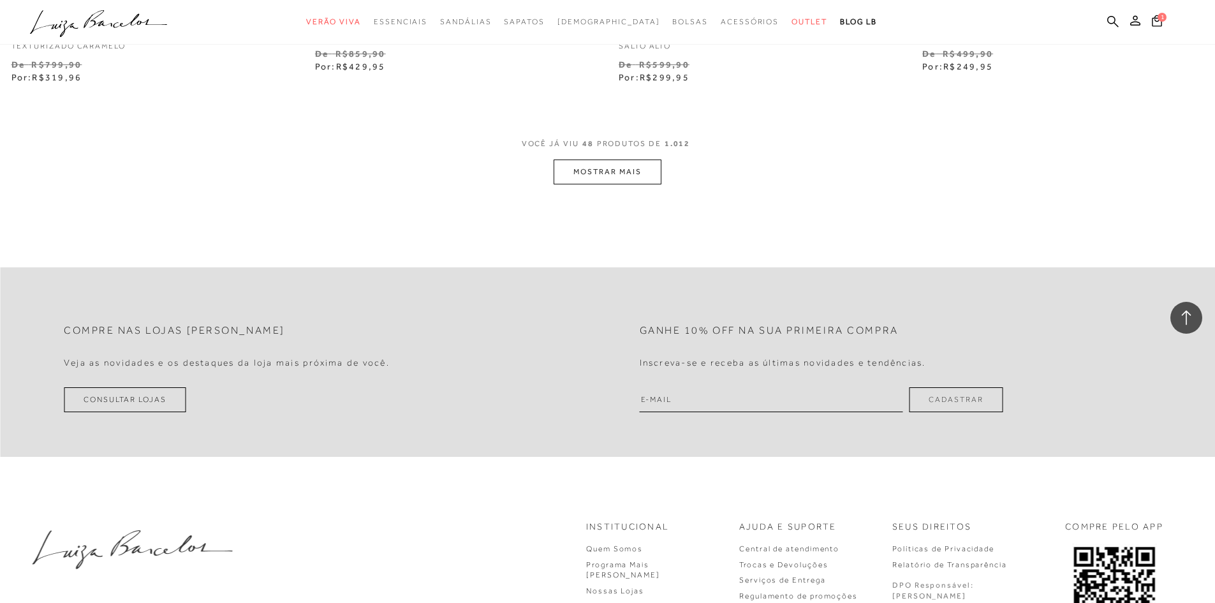
scroll to position [6571, 0]
click at [587, 165] on button "MOSTRAR MAIS" at bounding box center [607, 167] width 107 height 25
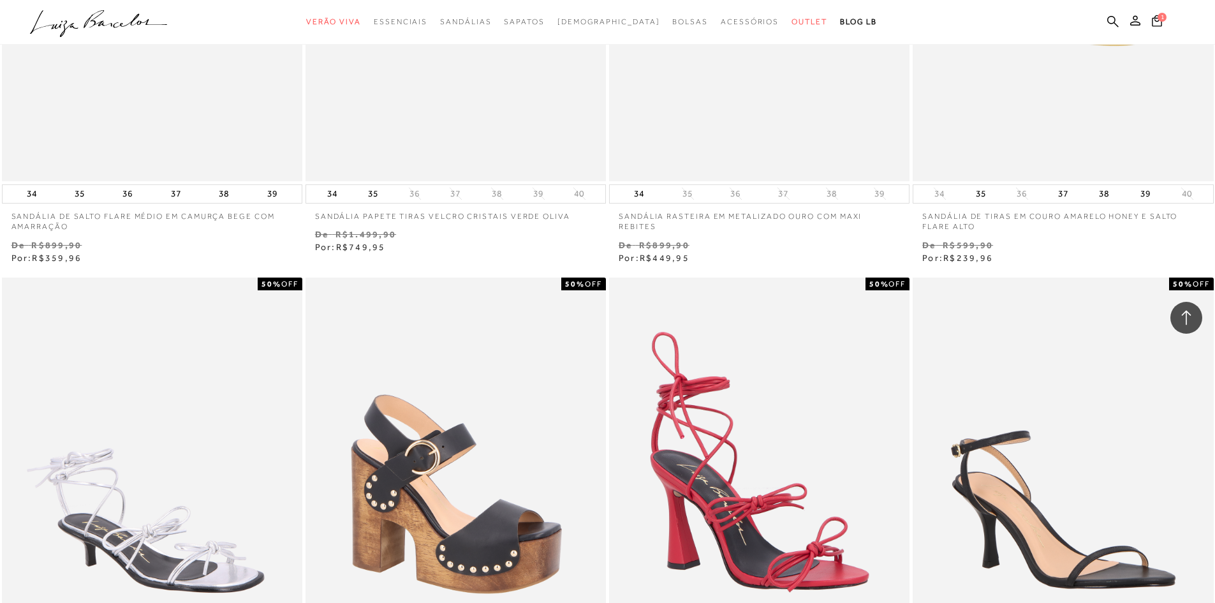
scroll to position [9506, 0]
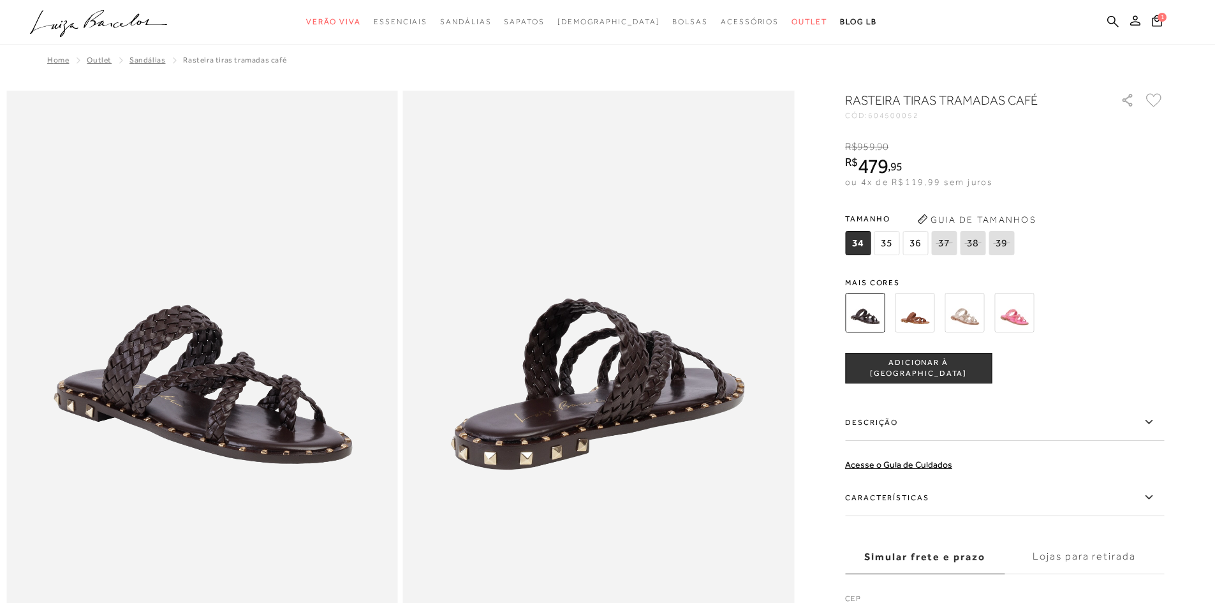
click at [597, 314] on img at bounding box center [915, 313] width 40 height 40
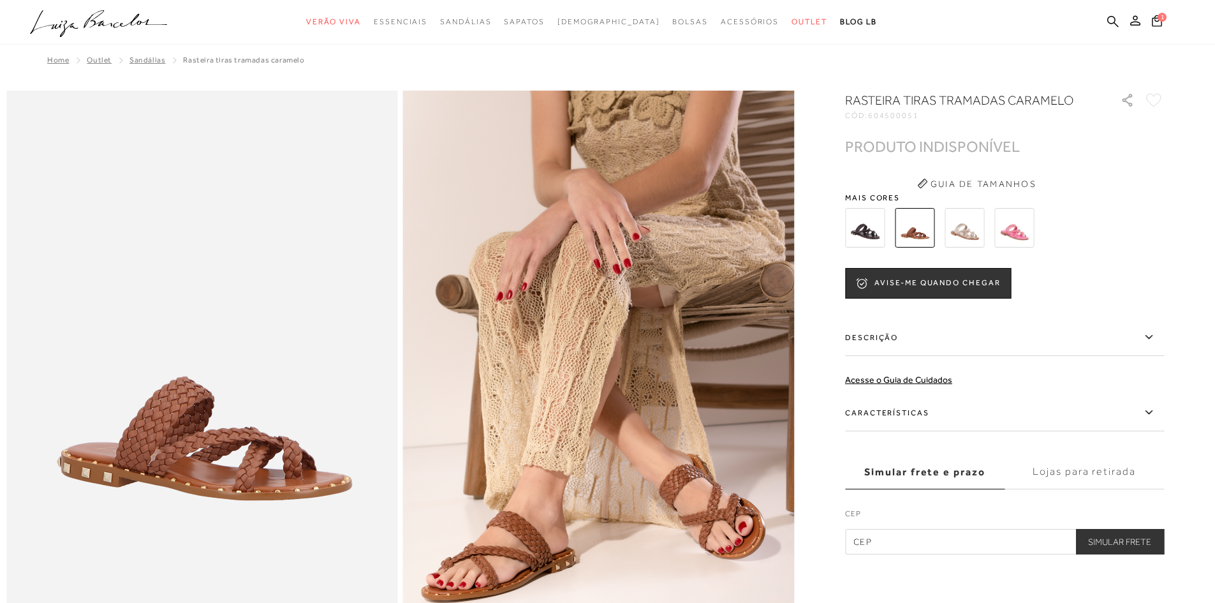
click at [597, 235] on img at bounding box center [865, 228] width 40 height 40
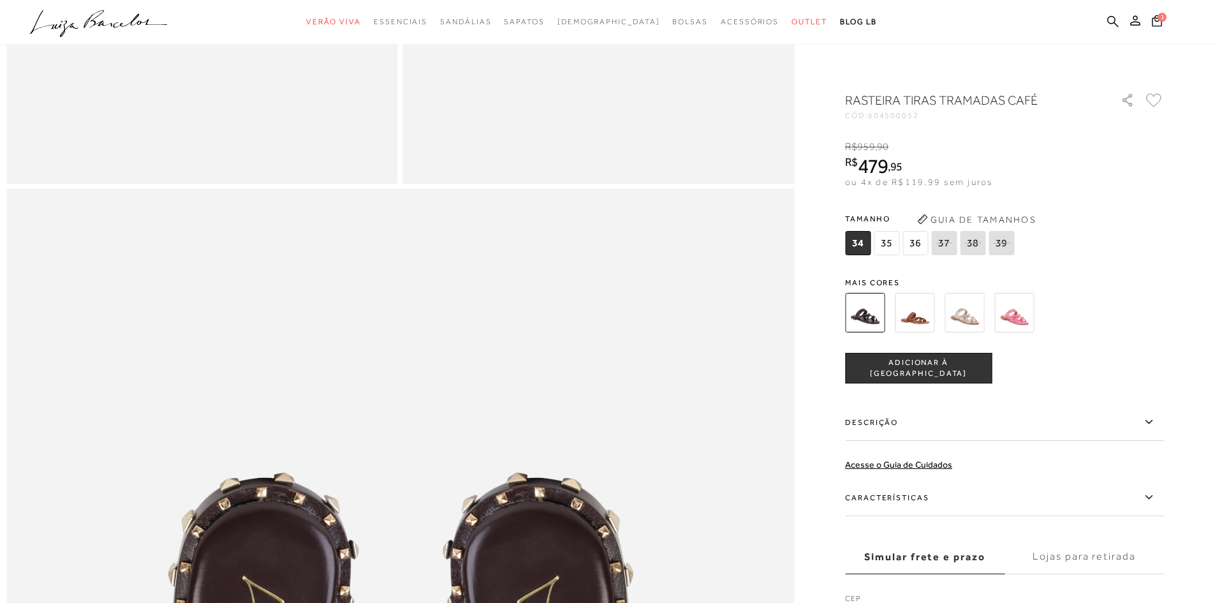
scroll to position [471, 0]
